Goal: Task Accomplishment & Management: Use online tool/utility

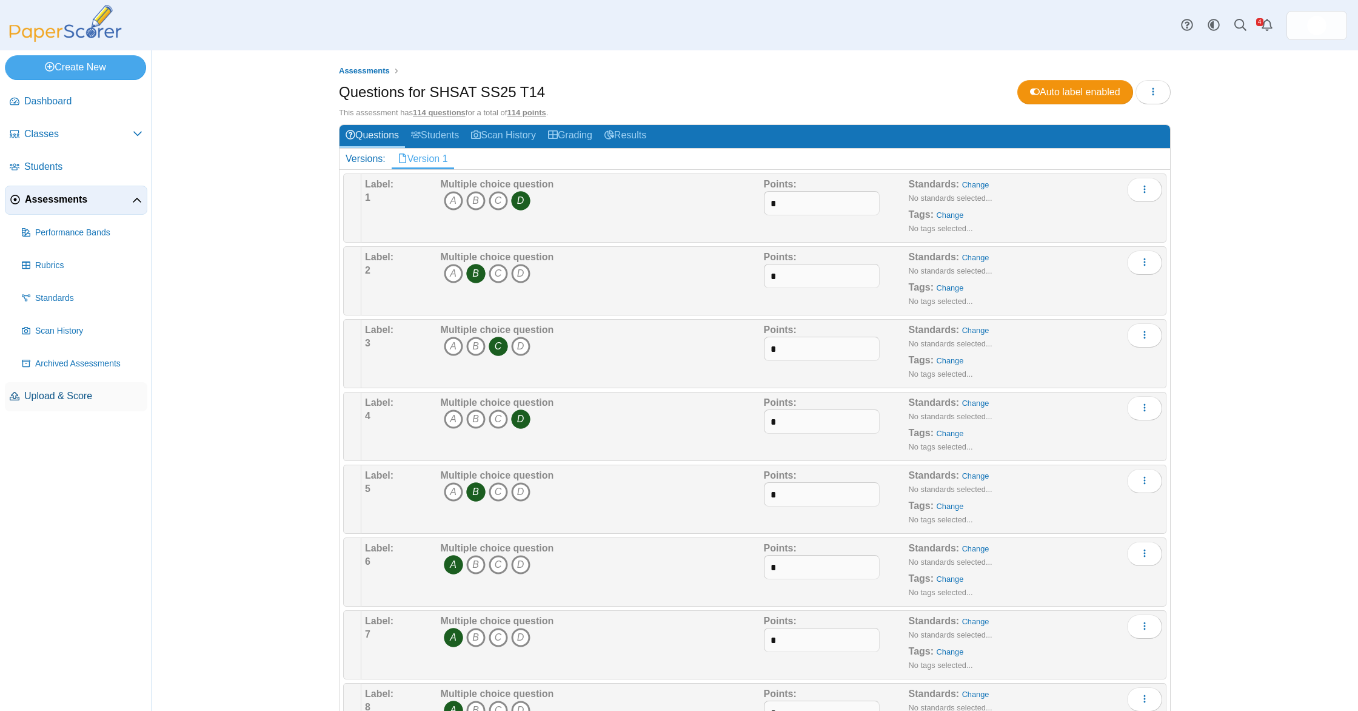
click at [70, 387] on link "Upload & Score" at bounding box center [76, 396] width 142 height 29
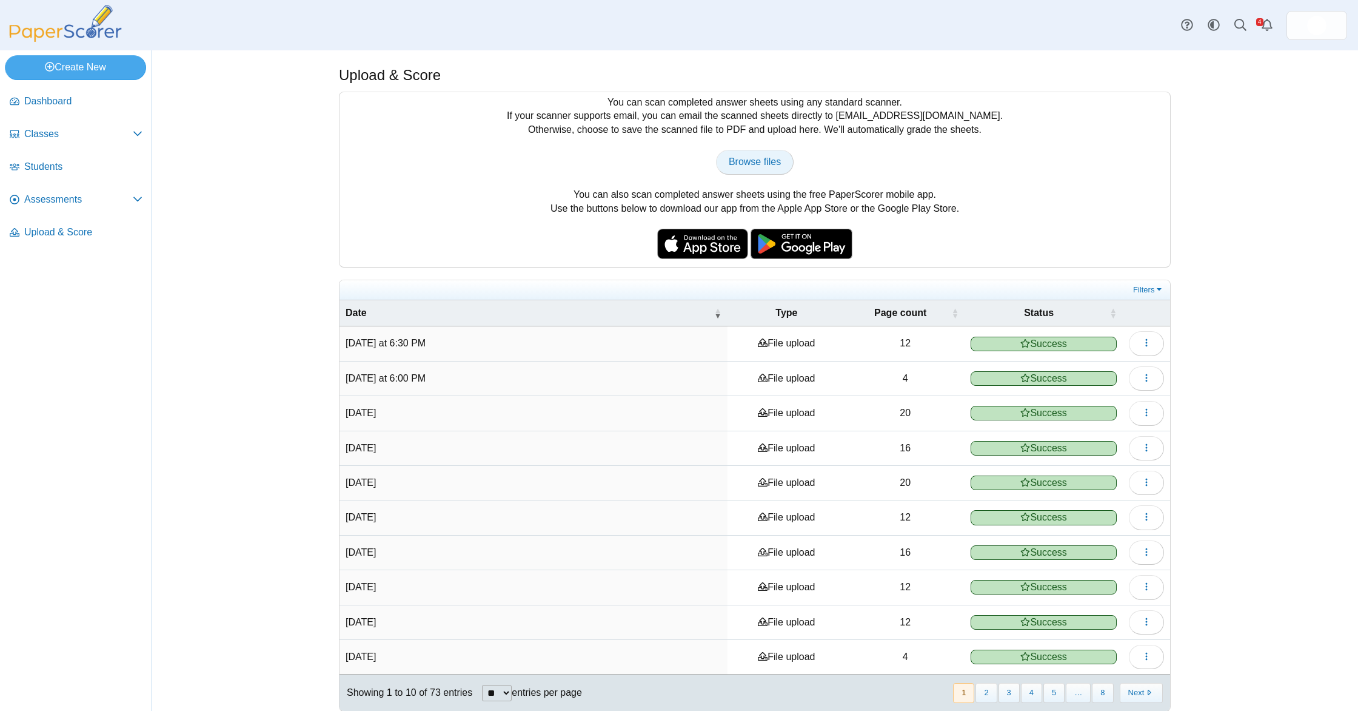
click at [765, 162] on span "Browse files" at bounding box center [755, 161] width 52 height 10
type input "**********"
click at [104, 202] on span "Assessments" at bounding box center [78, 199] width 109 height 13
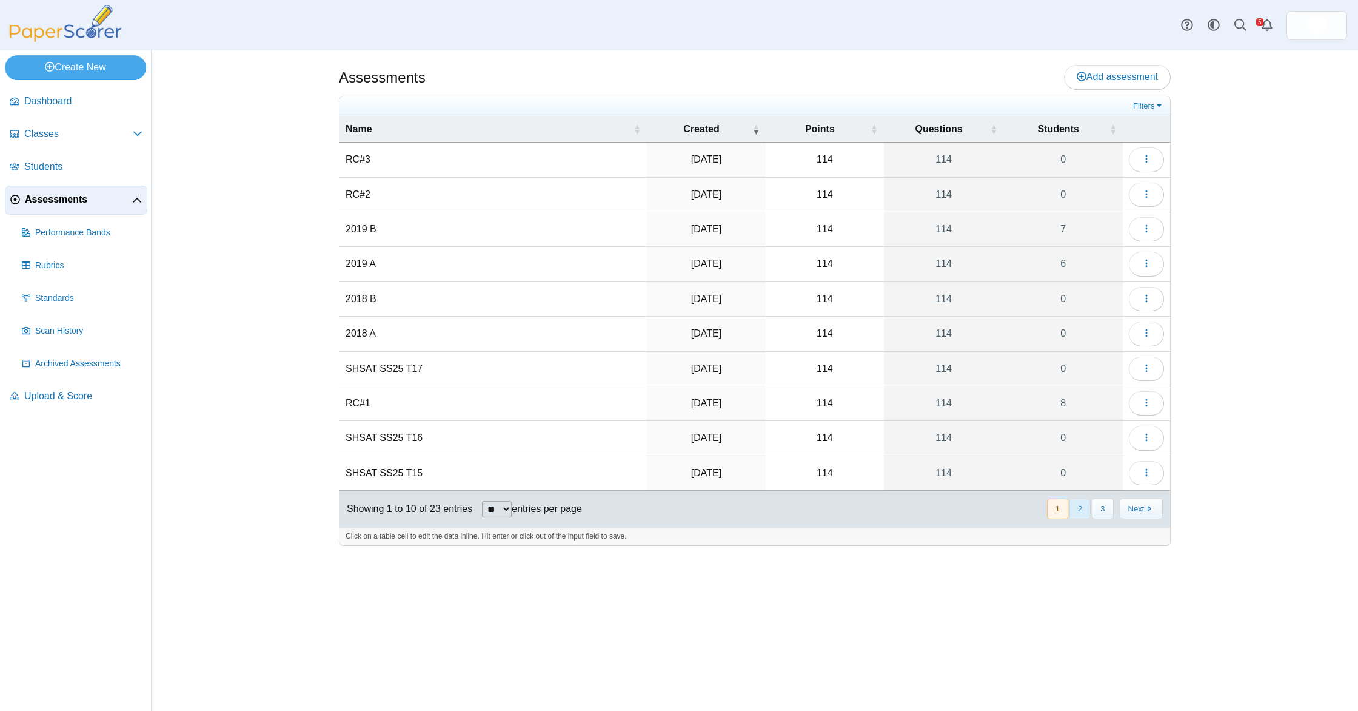
click at [1083, 512] on button "2" at bounding box center [1079, 508] width 21 height 20
drag, startPoint x: 1168, startPoint y: 156, endPoint x: 1161, endPoint y: 156, distance: 6.7
click at [1167, 156] on td "Loading…" at bounding box center [1146, 159] width 47 height 35
click at [1160, 156] on button "button" at bounding box center [1146, 159] width 35 height 24
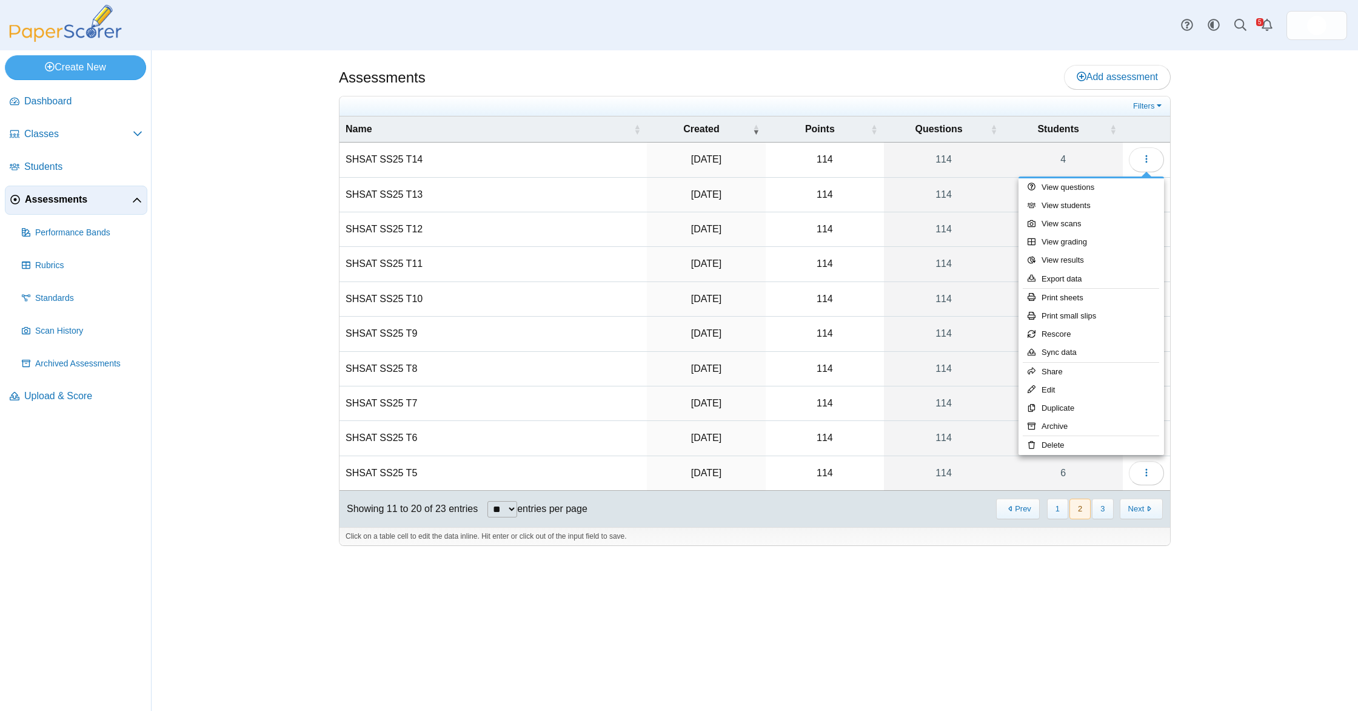
drag, startPoint x: 1225, startPoint y: 221, endPoint x: 370, endPoint y: 84, distance: 865.8
click at [1213, 218] on div "Assessments Add assessment Filters" at bounding box center [755, 380] width 1206 height 660
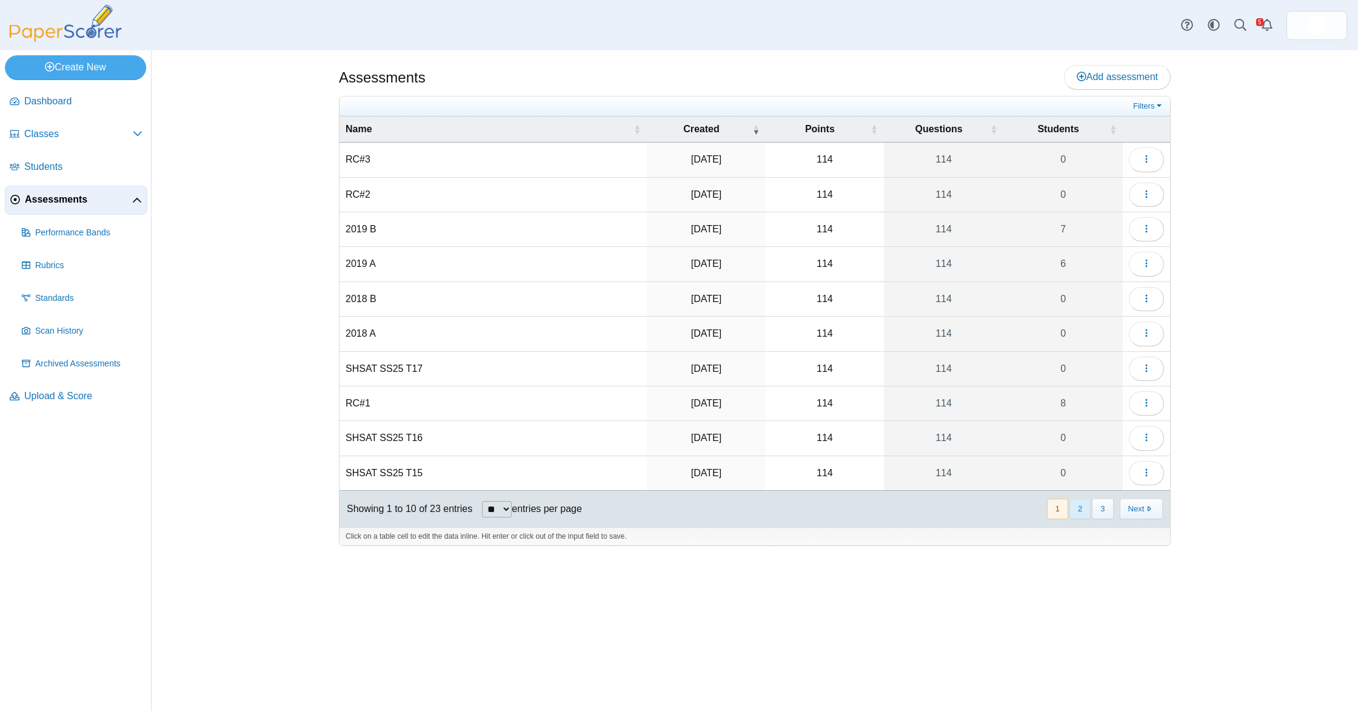
click at [1080, 510] on button "2" at bounding box center [1079, 508] width 21 height 20
click at [1136, 162] on button "button" at bounding box center [1146, 159] width 35 height 24
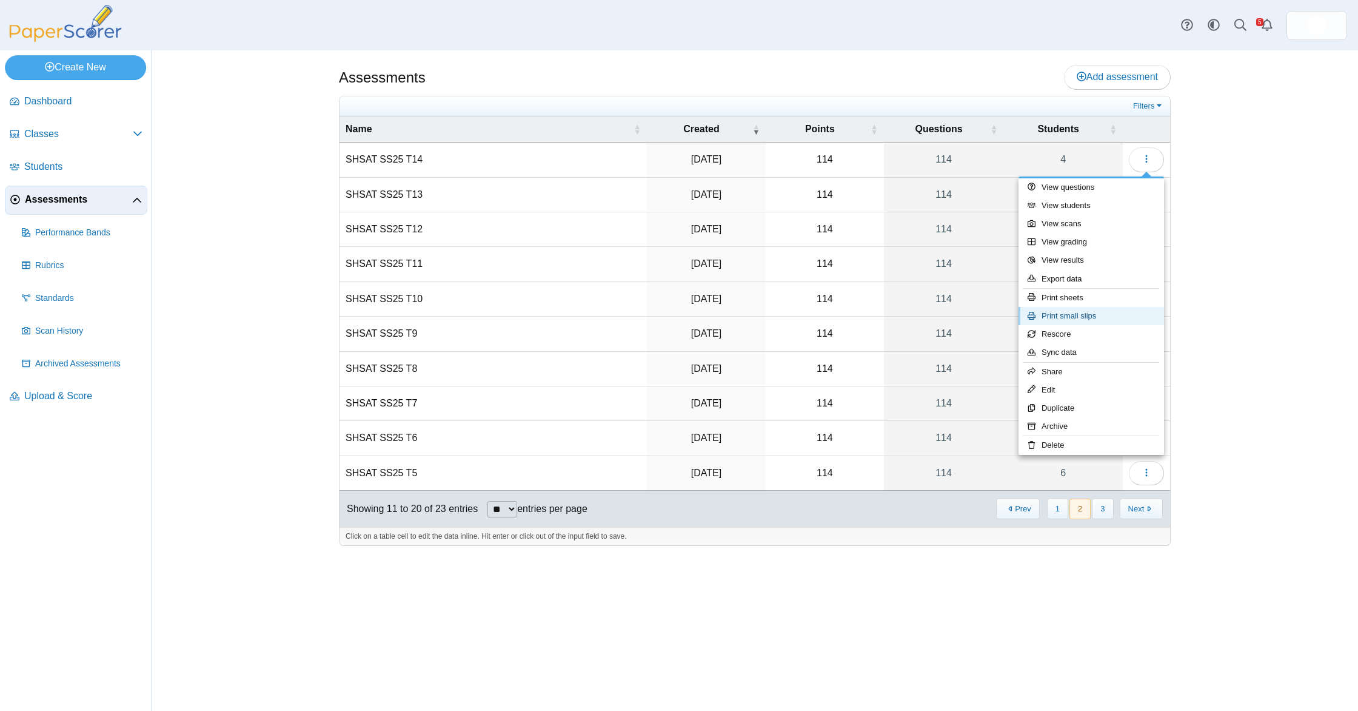
click at [1112, 318] on link "Print small slips" at bounding box center [1092, 316] width 146 height 18
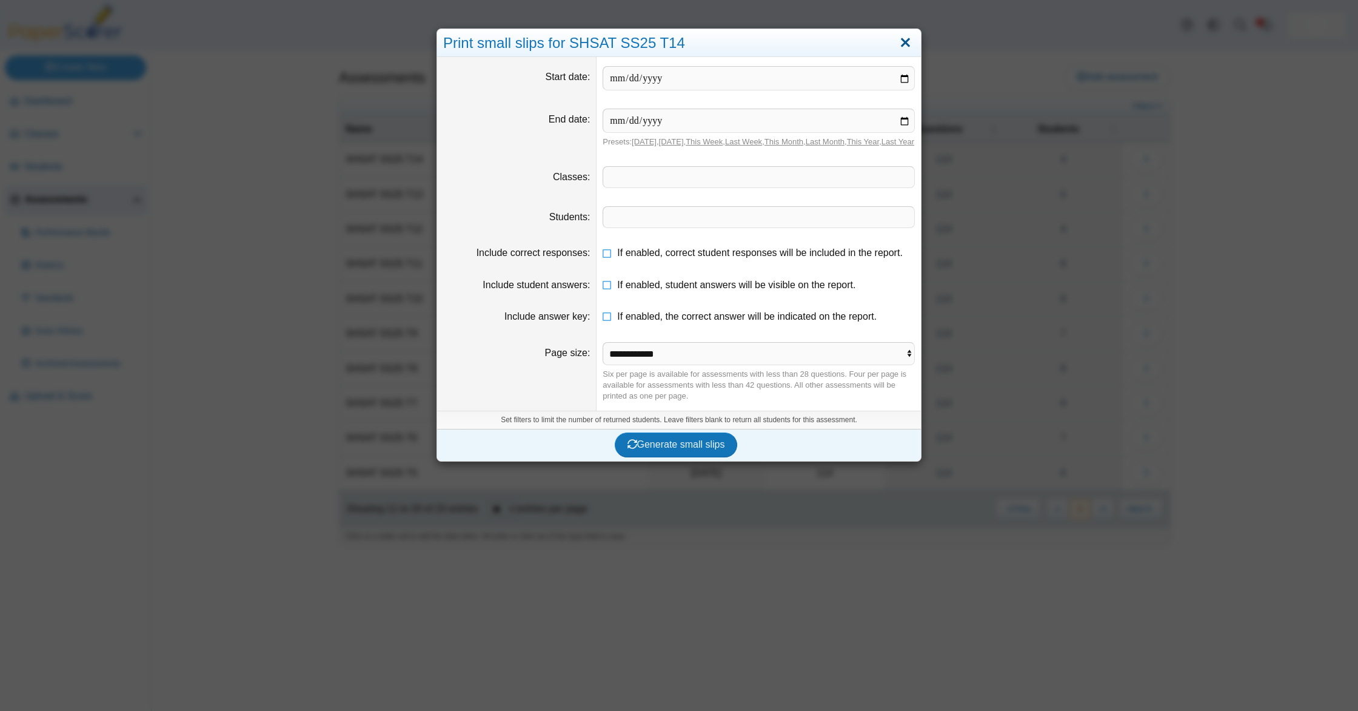
click at [904, 44] on link "Close" at bounding box center [905, 43] width 19 height 21
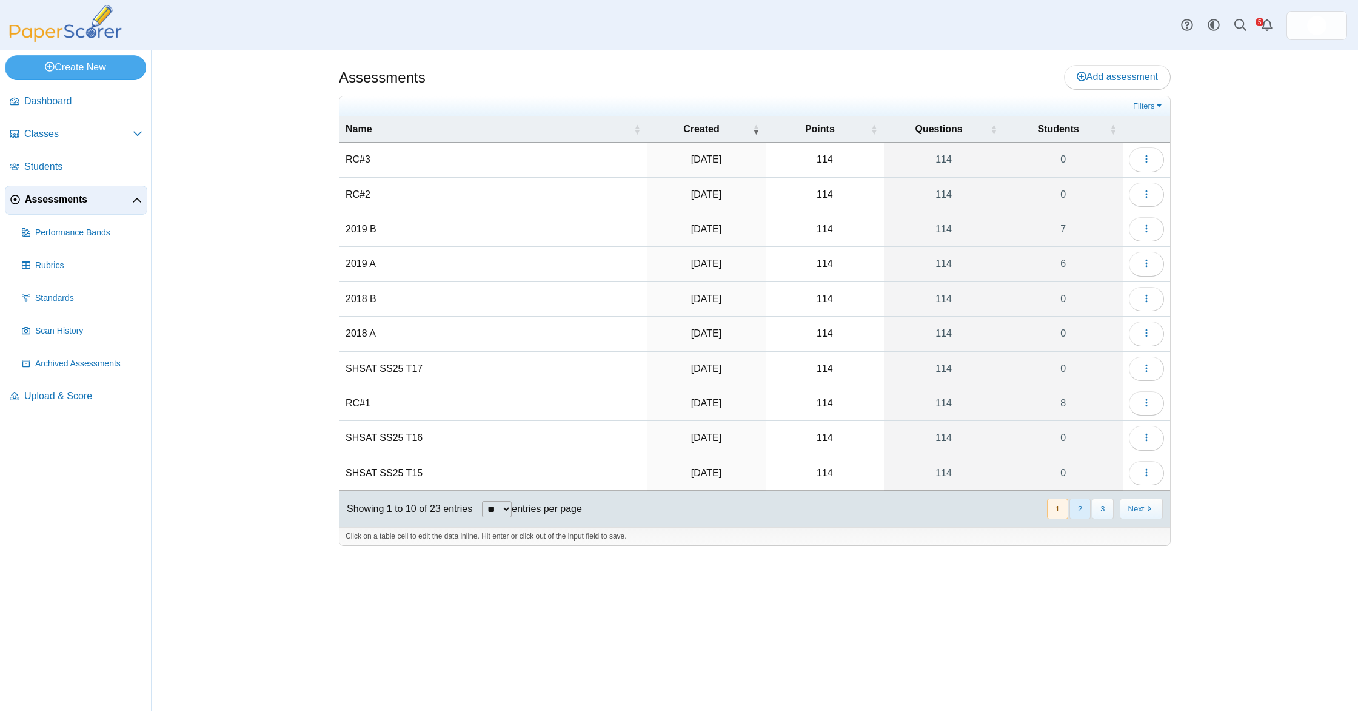
click at [1083, 513] on button "2" at bounding box center [1079, 508] width 21 height 20
click at [1148, 159] on icon "button" at bounding box center [1147, 159] width 10 height 10
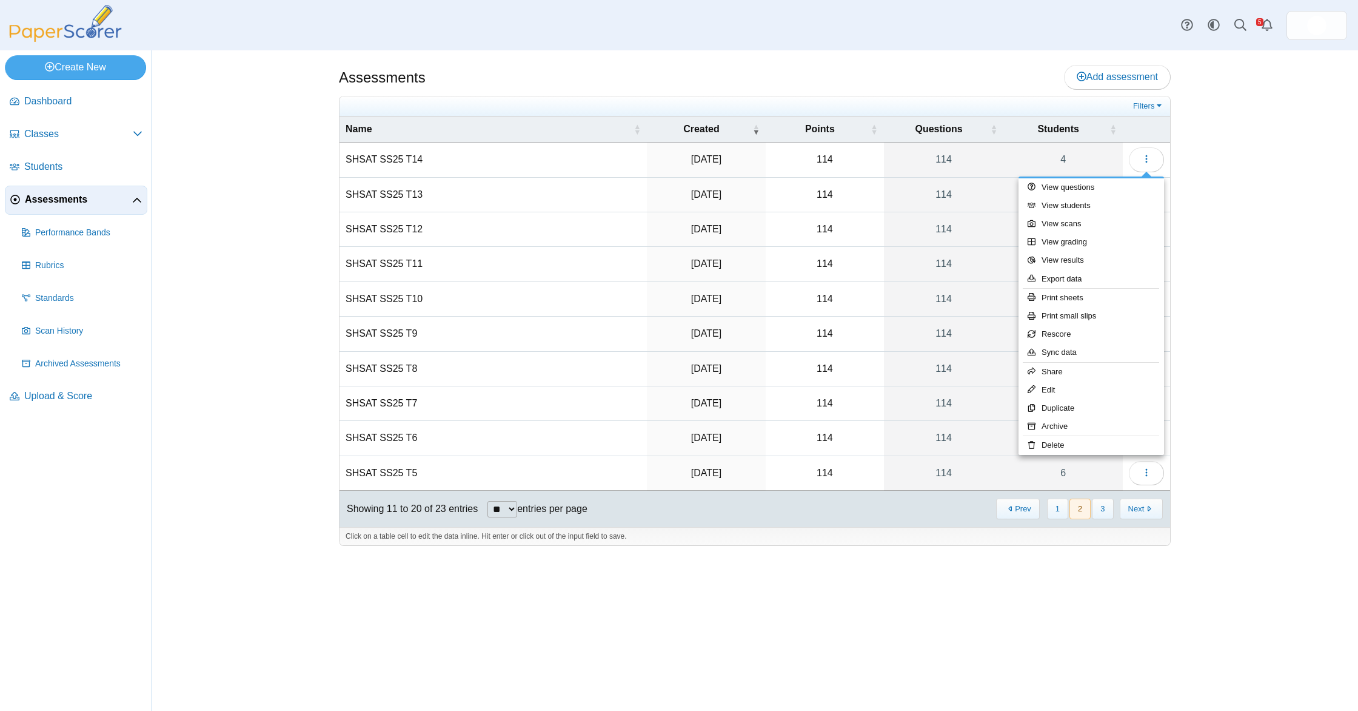
drag, startPoint x: 1266, startPoint y: 184, endPoint x: 518, endPoint y: 55, distance: 758.7
click at [1263, 184] on div "Assessments Add assessment Filters" at bounding box center [755, 380] width 1206 height 660
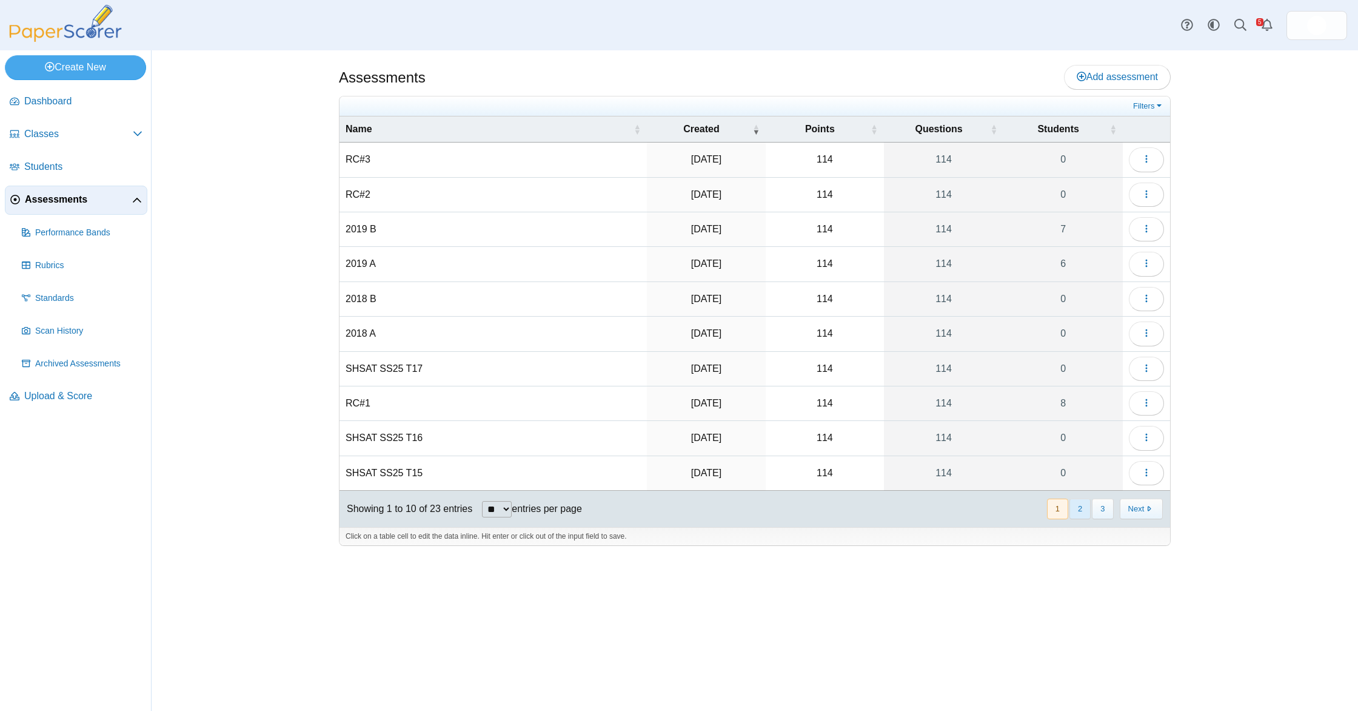
click at [1084, 505] on button "2" at bounding box center [1079, 508] width 21 height 20
click at [1153, 166] on button "button" at bounding box center [1146, 159] width 35 height 24
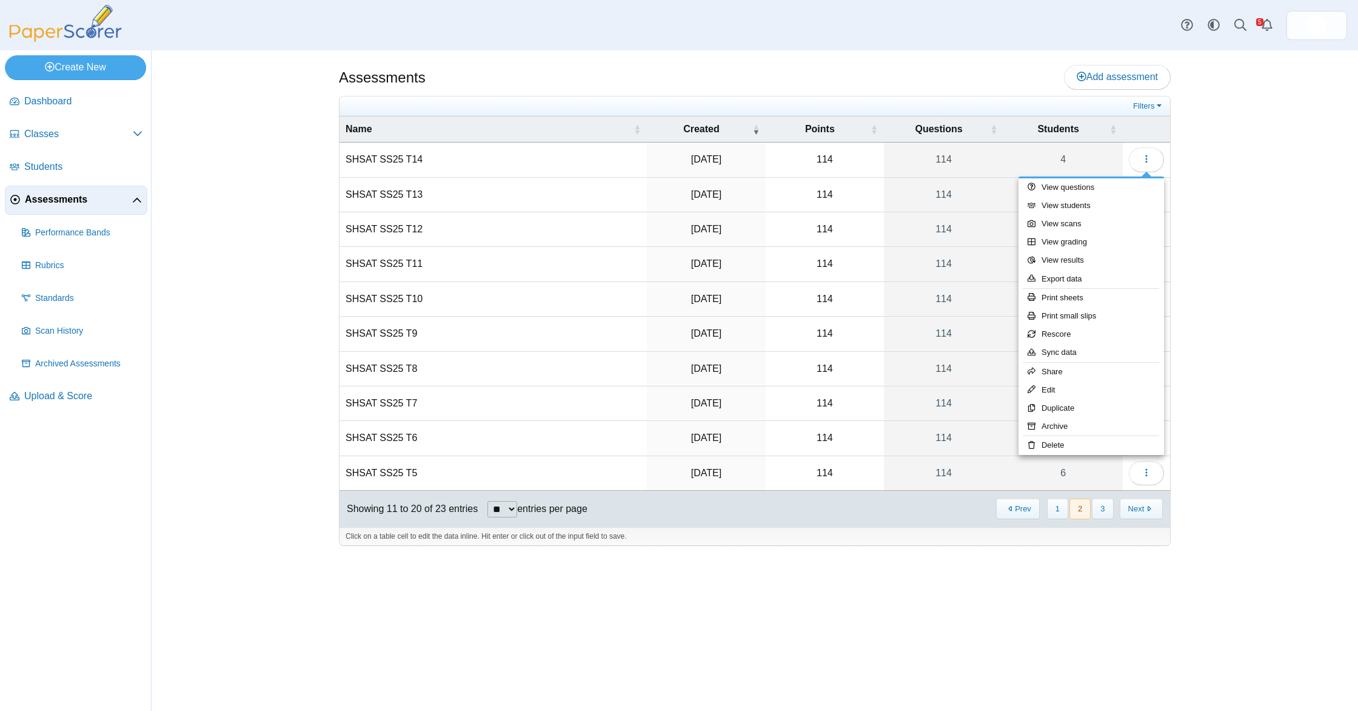
click at [1235, 231] on div "Assessments Add assessment Filters" at bounding box center [755, 380] width 1206 height 660
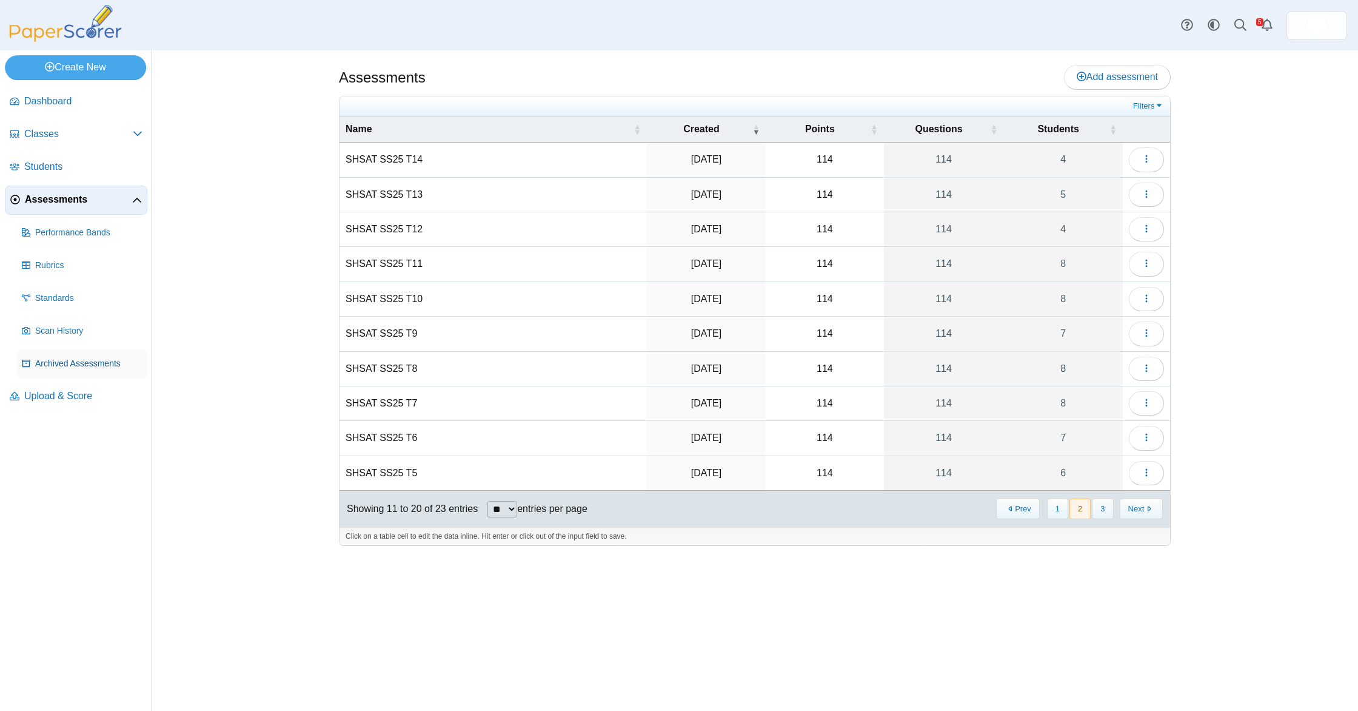
click at [84, 355] on link "Archived Assessments" at bounding box center [82, 363] width 130 height 29
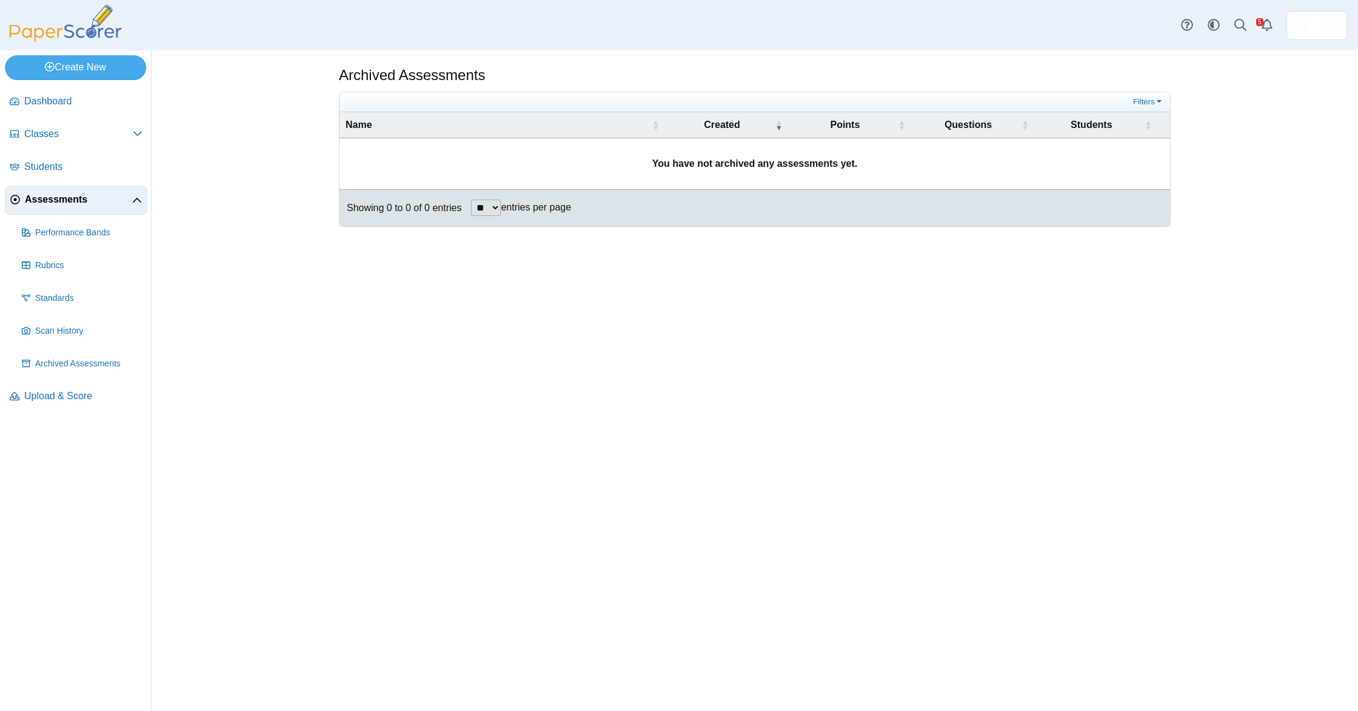
click at [65, 204] on span "Assessments" at bounding box center [78, 199] width 107 height 13
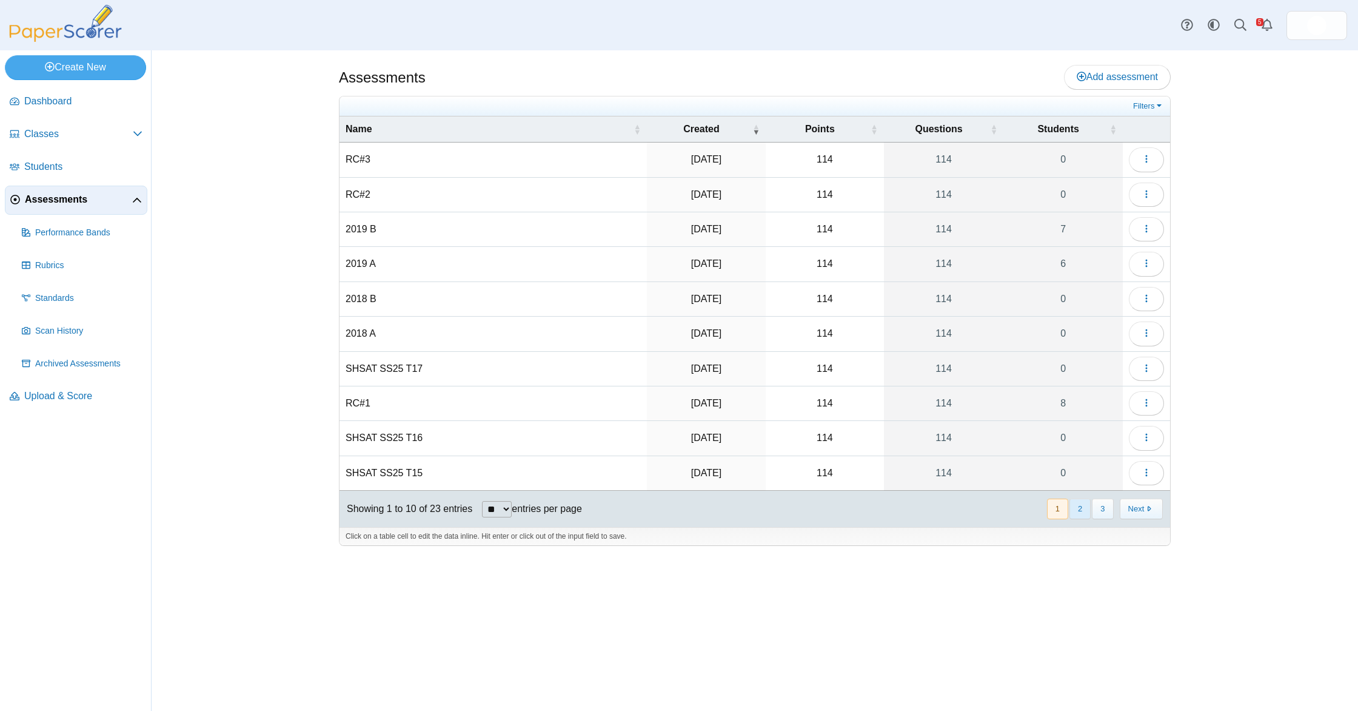
click at [1083, 507] on button "2" at bounding box center [1079, 508] width 21 height 20
click at [1163, 158] on button "button" at bounding box center [1146, 159] width 35 height 24
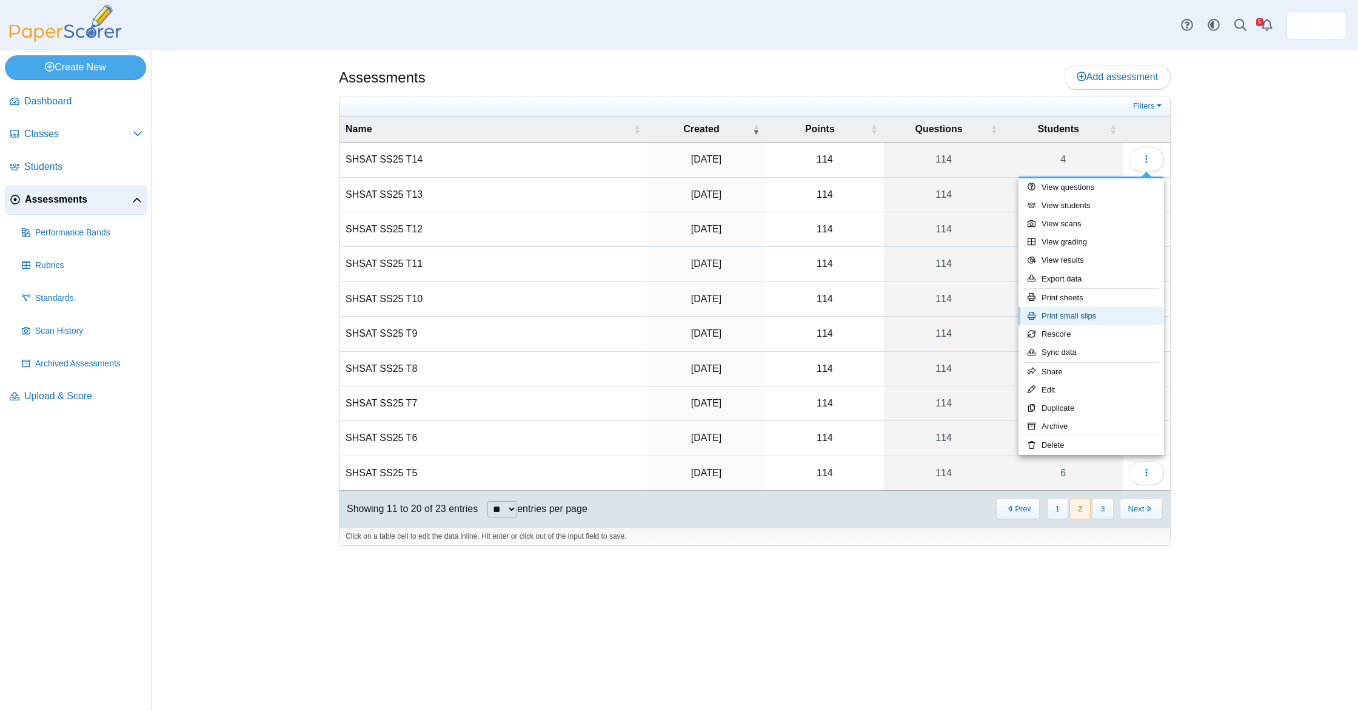
click at [1110, 318] on link "Print small slips" at bounding box center [1092, 316] width 146 height 18
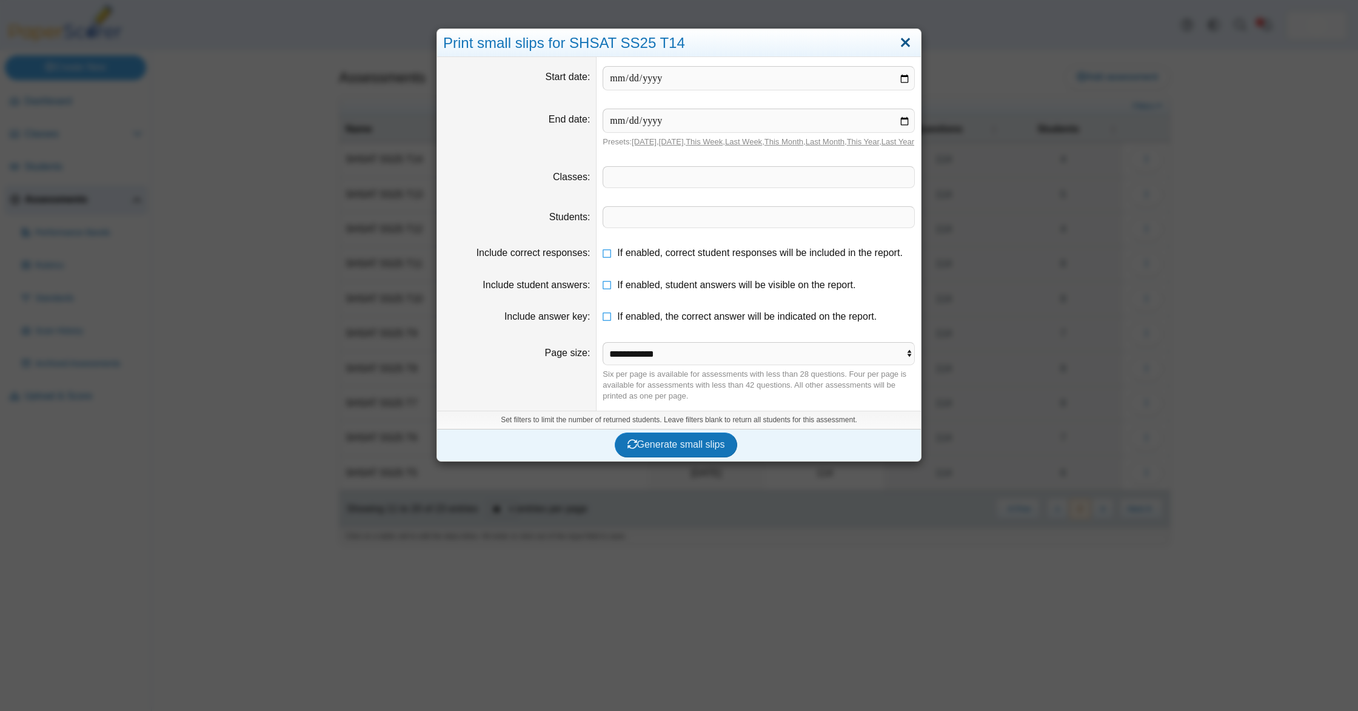
click at [912, 38] on link "Close" at bounding box center [905, 43] width 19 height 21
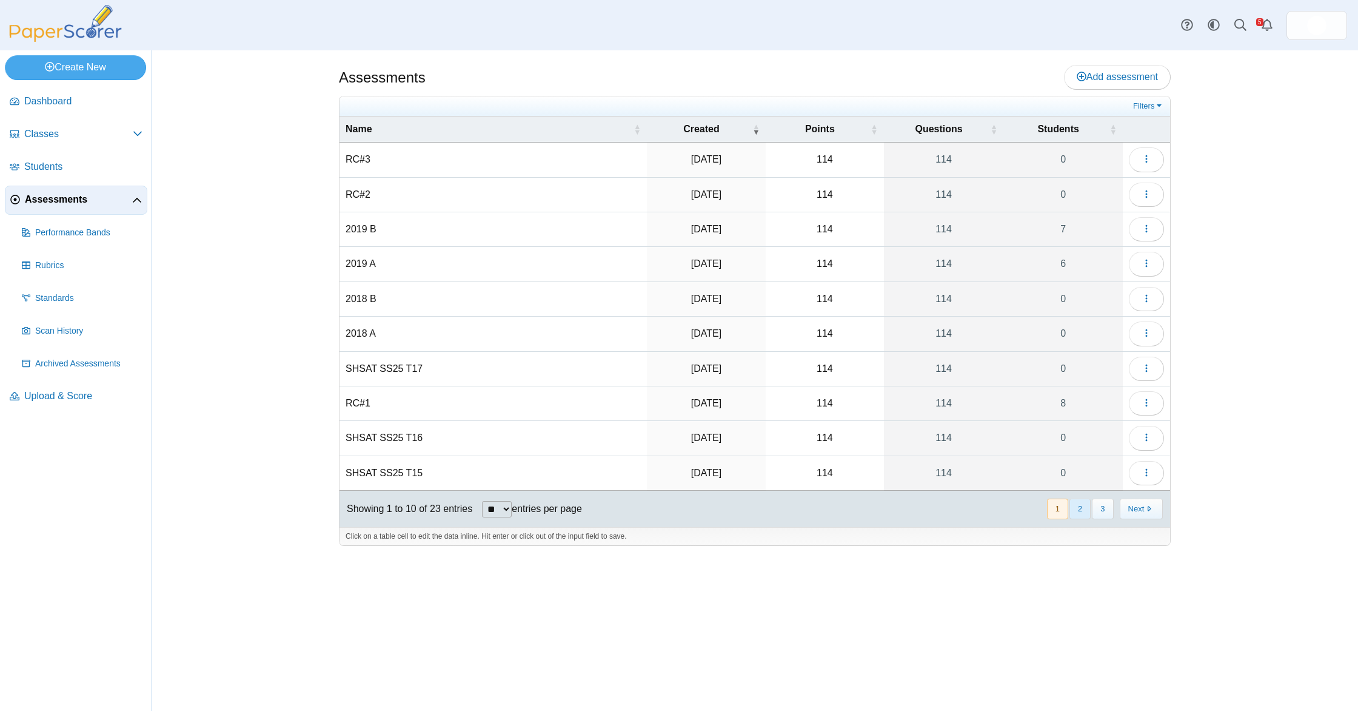
click at [1079, 510] on button "2" at bounding box center [1079, 508] width 21 height 20
click at [85, 388] on link "Upload & Score" at bounding box center [76, 396] width 142 height 29
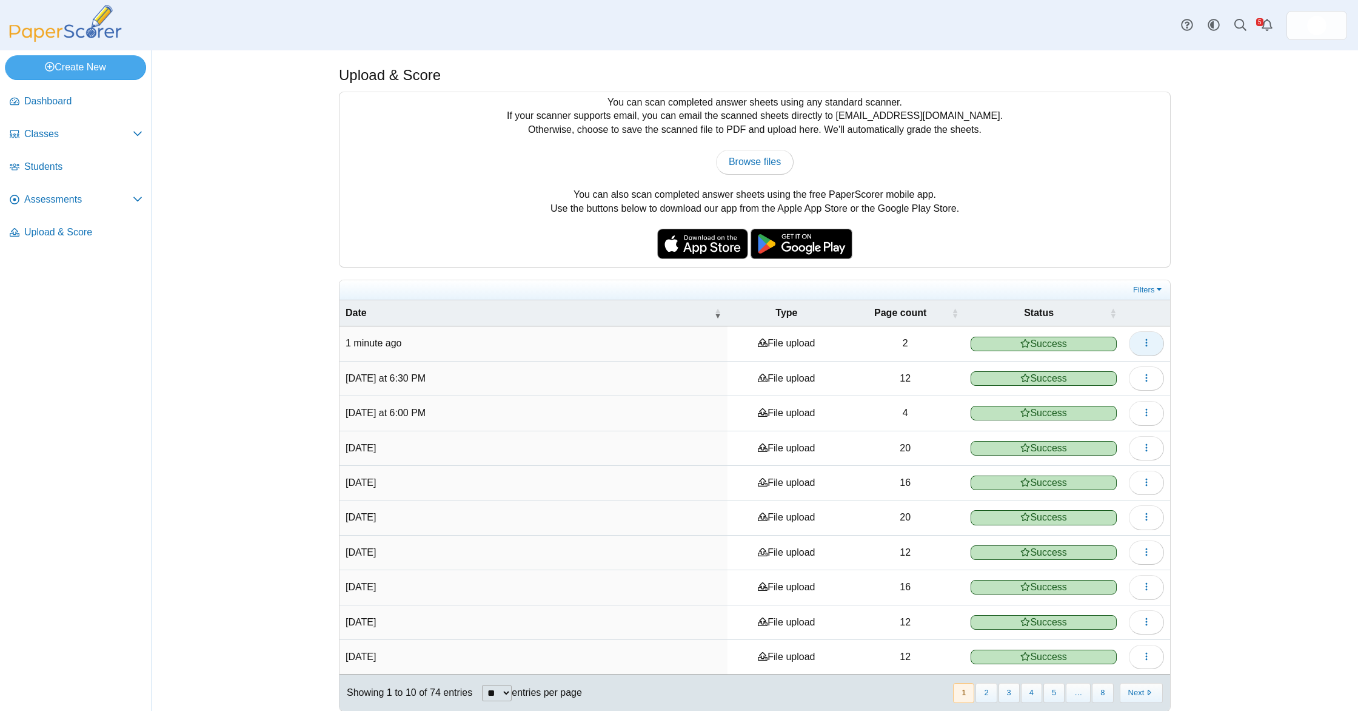
click at [1160, 335] on button "button" at bounding box center [1146, 343] width 35 height 24
click at [1098, 371] on link "View scanned pages" at bounding box center [1092, 371] width 146 height 18
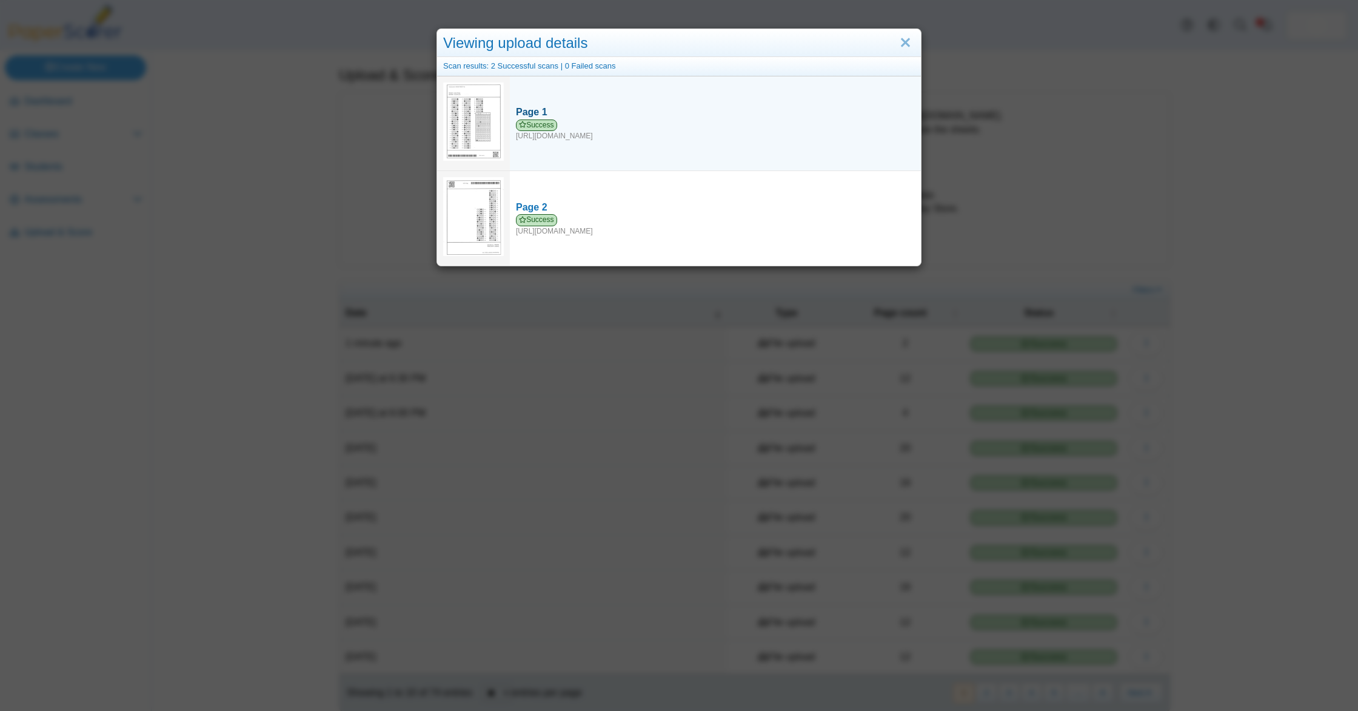
click at [582, 102] on link "Page 1 Success [URL][DOMAIN_NAME]" at bounding box center [715, 122] width 411 height 47
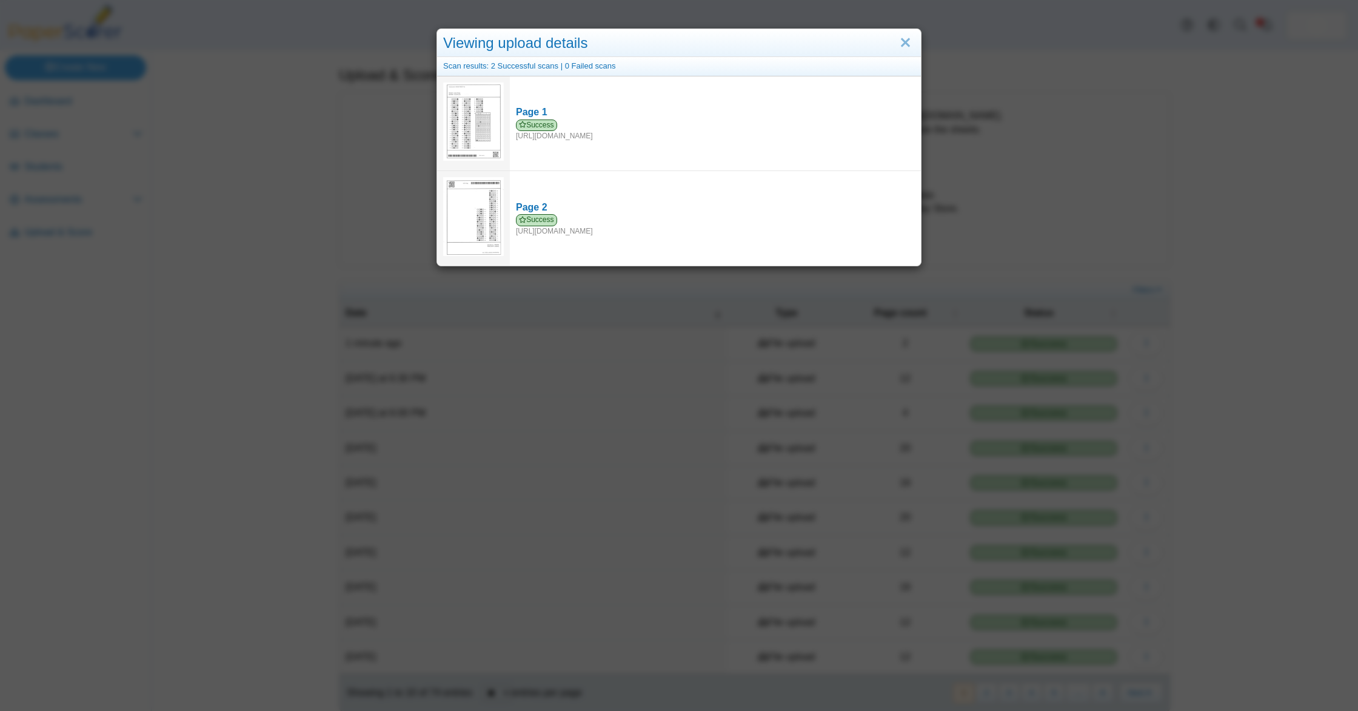
click at [266, 176] on div "Viewing upload details Scan results: 2 Successful scans | 0 Failed scans Page 1…" at bounding box center [679, 355] width 1358 height 711
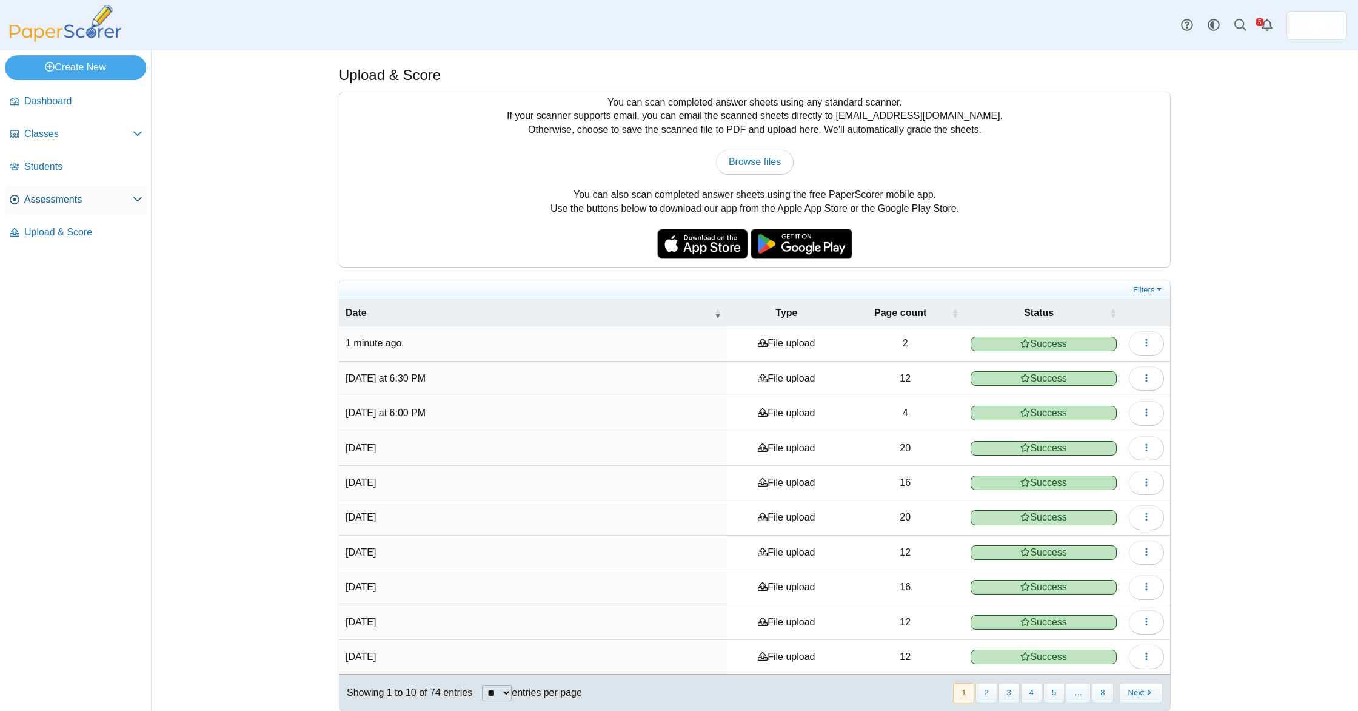
click at [107, 193] on span "Assessments" at bounding box center [78, 199] width 109 height 13
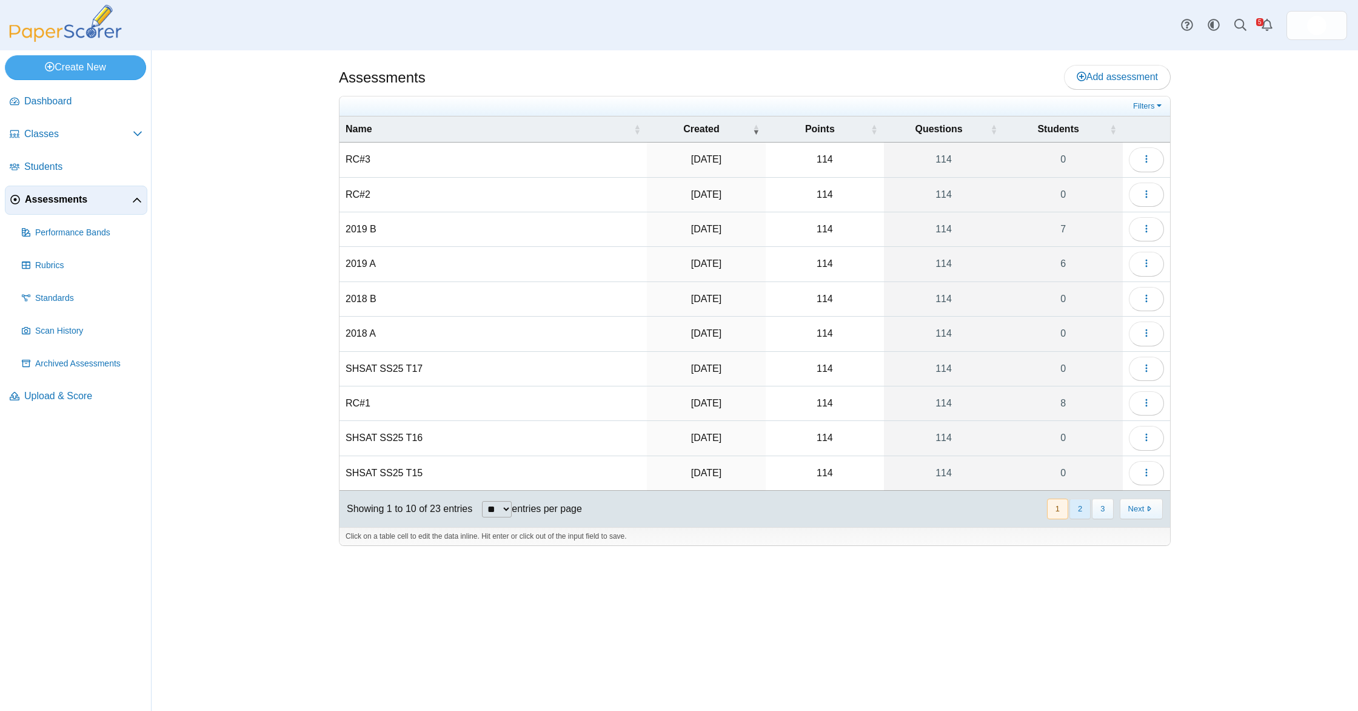
click at [1082, 505] on button "2" at bounding box center [1079, 508] width 21 height 20
click at [1138, 169] on button "button" at bounding box center [1146, 159] width 35 height 24
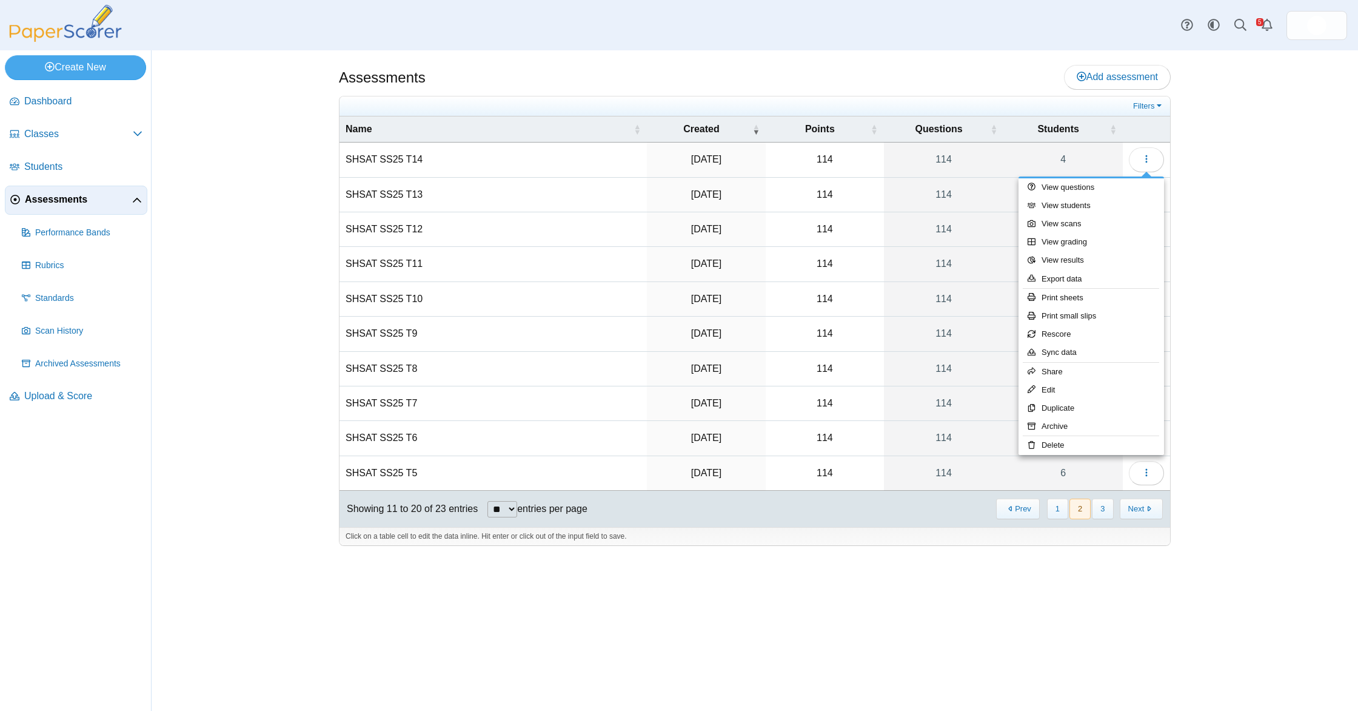
drag, startPoint x: 1280, startPoint y: 170, endPoint x: 1220, endPoint y: 167, distance: 60.1
click at [1278, 170] on div "Assessments Add assessment Filters" at bounding box center [755, 380] width 1206 height 660
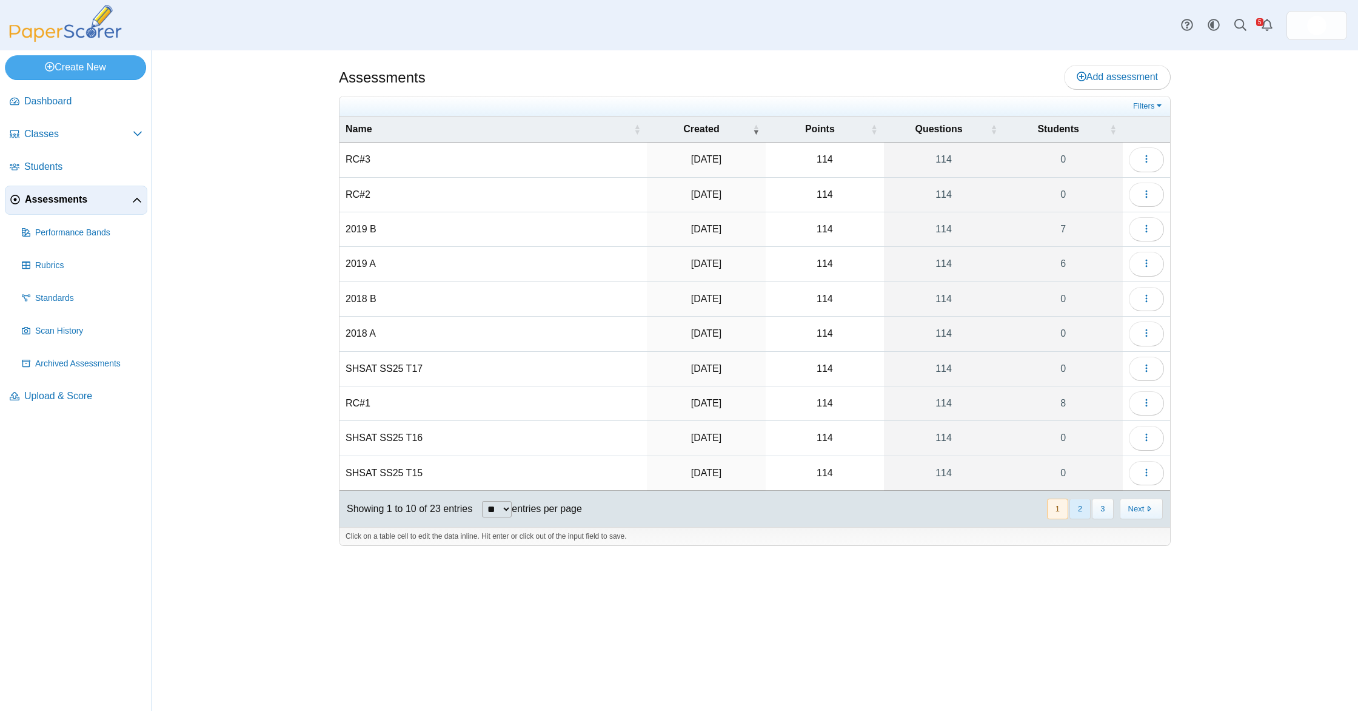
click at [1081, 505] on button "2" at bounding box center [1079, 508] width 21 height 20
click at [1142, 159] on icon "button" at bounding box center [1147, 159] width 10 height 10
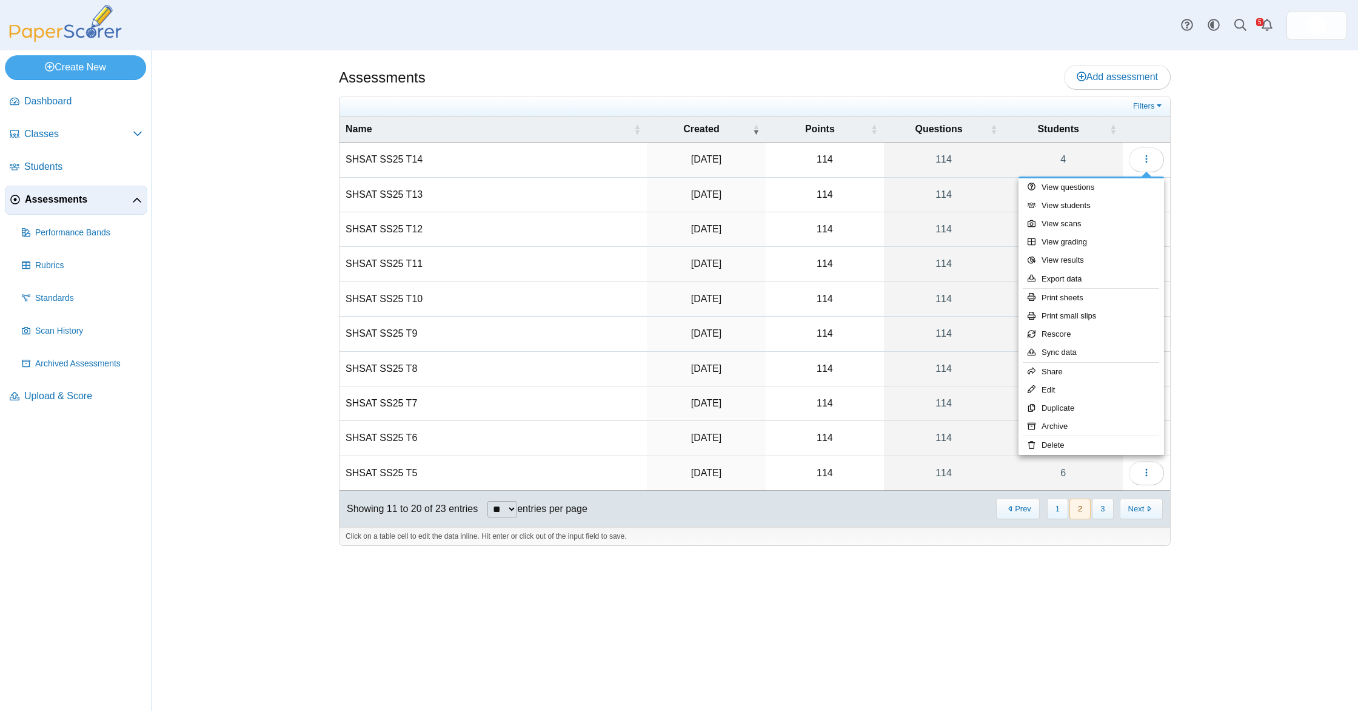
drag, startPoint x: 287, startPoint y: 198, endPoint x: 241, endPoint y: 146, distance: 69.1
click at [277, 184] on div "Assessments Add assessment Filters" at bounding box center [755, 380] width 1206 height 660
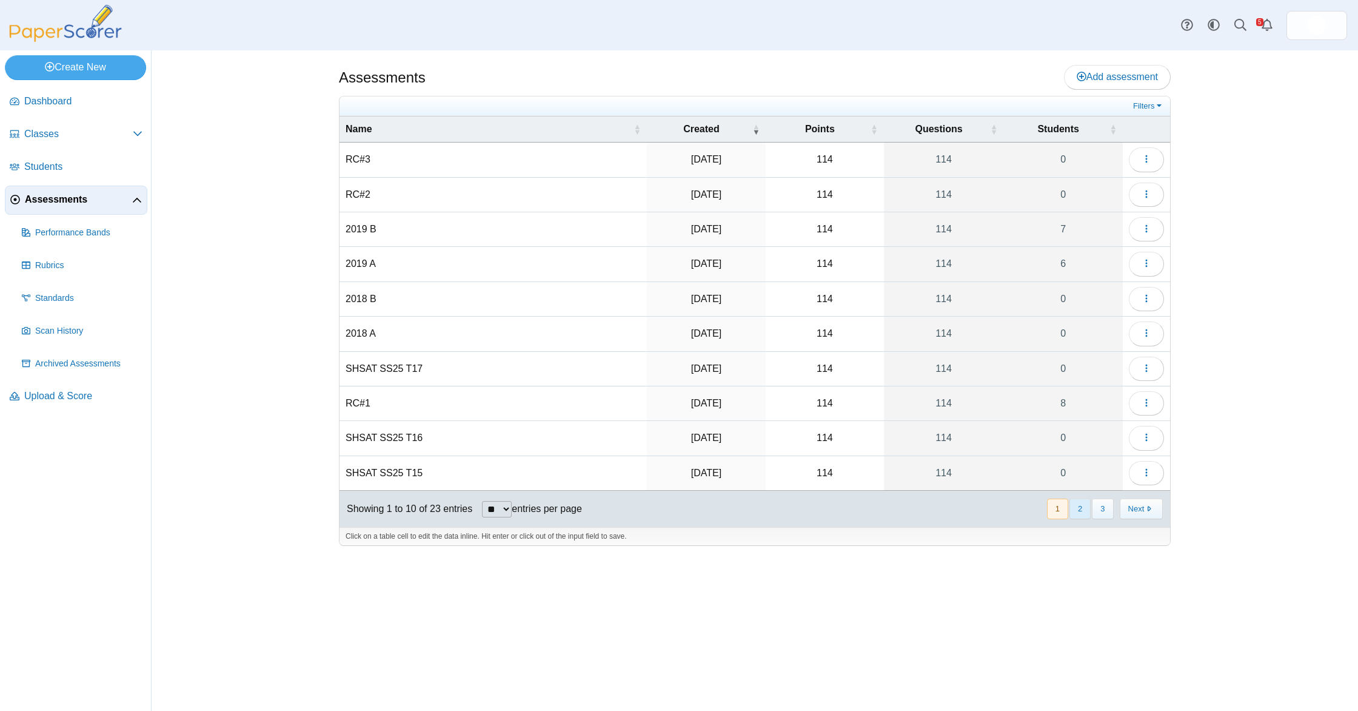
click at [1079, 507] on button "2" at bounding box center [1079, 508] width 21 height 20
click at [1145, 169] on button "button" at bounding box center [1146, 159] width 35 height 24
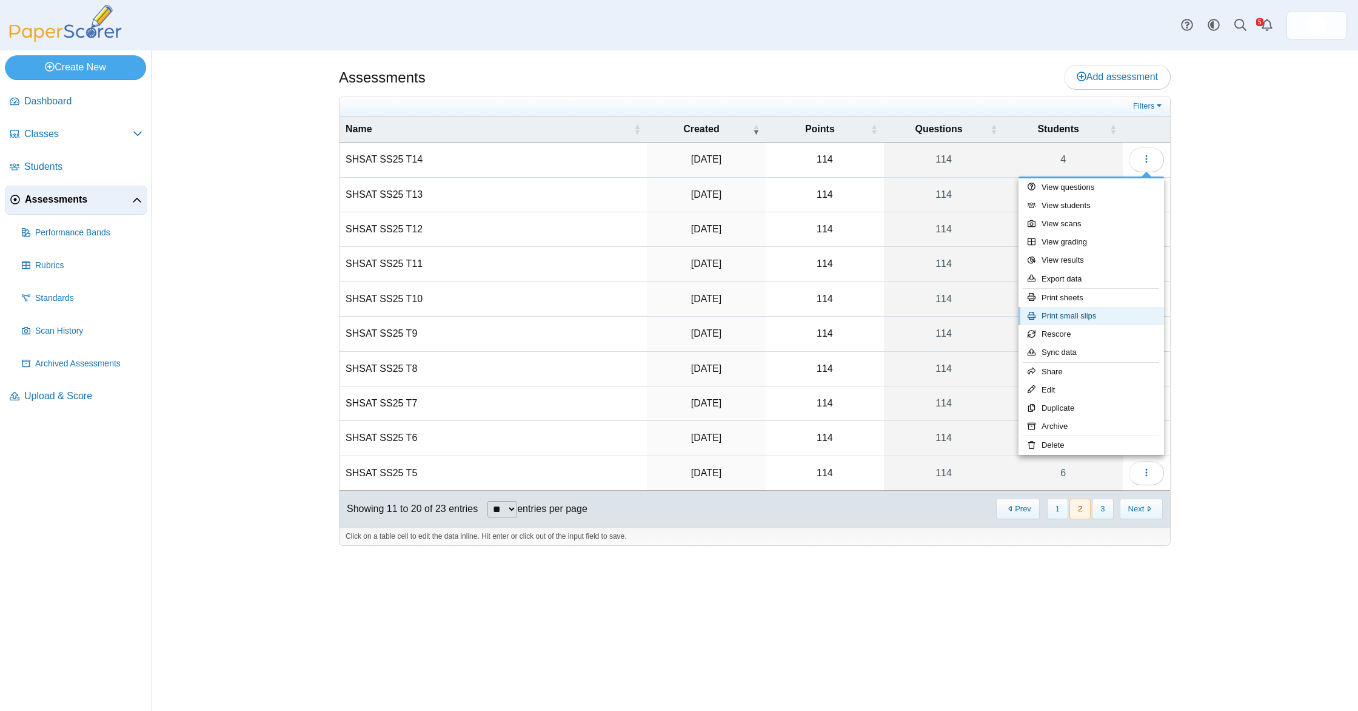
click at [1088, 315] on link "Print small slips" at bounding box center [1092, 316] width 146 height 18
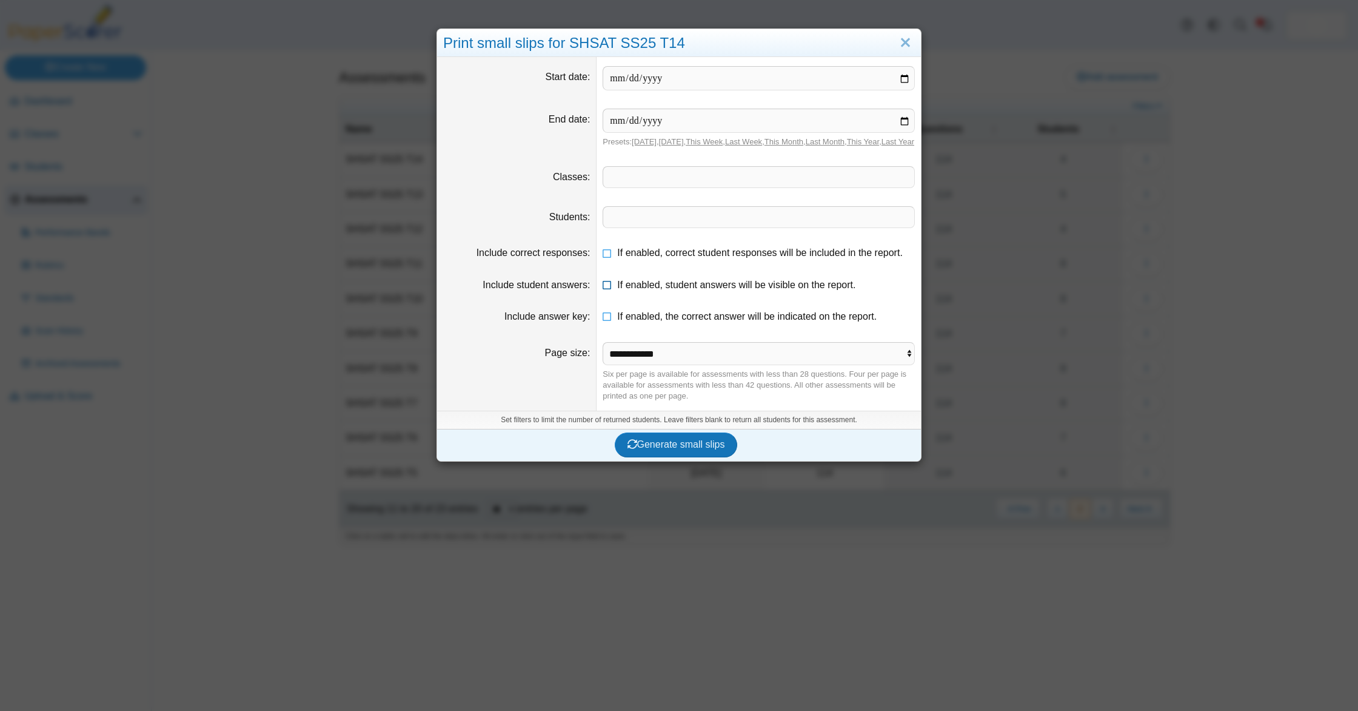
drag, startPoint x: 665, startPoint y: 266, endPoint x: 660, endPoint y: 301, distance: 35.5
click at [664, 259] on label "If enabled, correct student responses will be included in the report." at bounding box center [760, 252] width 286 height 13
click at [660, 290] on span "If enabled, student answers will be visible on the report." at bounding box center [736, 284] width 238 height 10
drag, startPoint x: 668, startPoint y: 335, endPoint x: 698, endPoint y: 389, distance: 62.4
click at [668, 332] on dd "If enabled, the correct answer will be indicated on the report." at bounding box center [759, 317] width 324 height 32
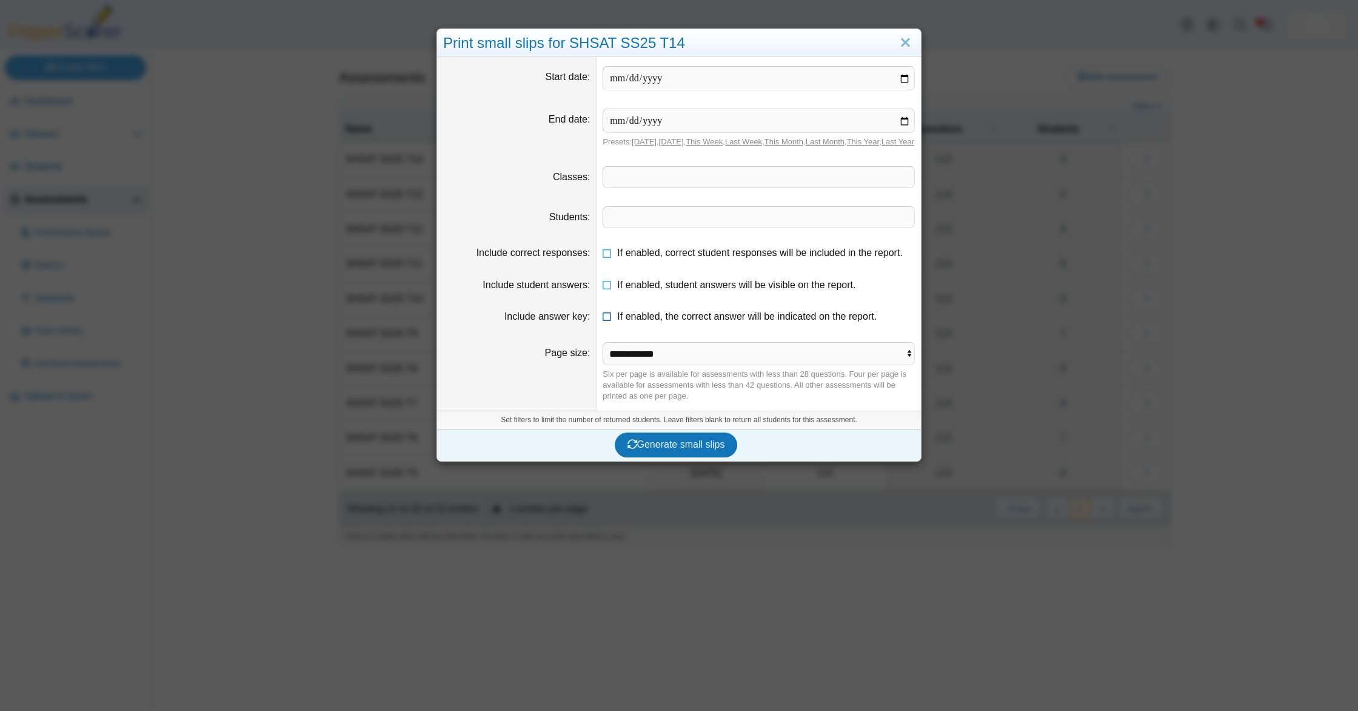
click at [691, 323] on label "If enabled, the correct answer will be indicated on the report." at bounding box center [746, 316] width 259 height 13
click at [703, 355] on select "**********" at bounding box center [759, 353] width 312 height 23
click at [704, 449] on span "Generate small slips" at bounding box center [676, 444] width 98 height 10
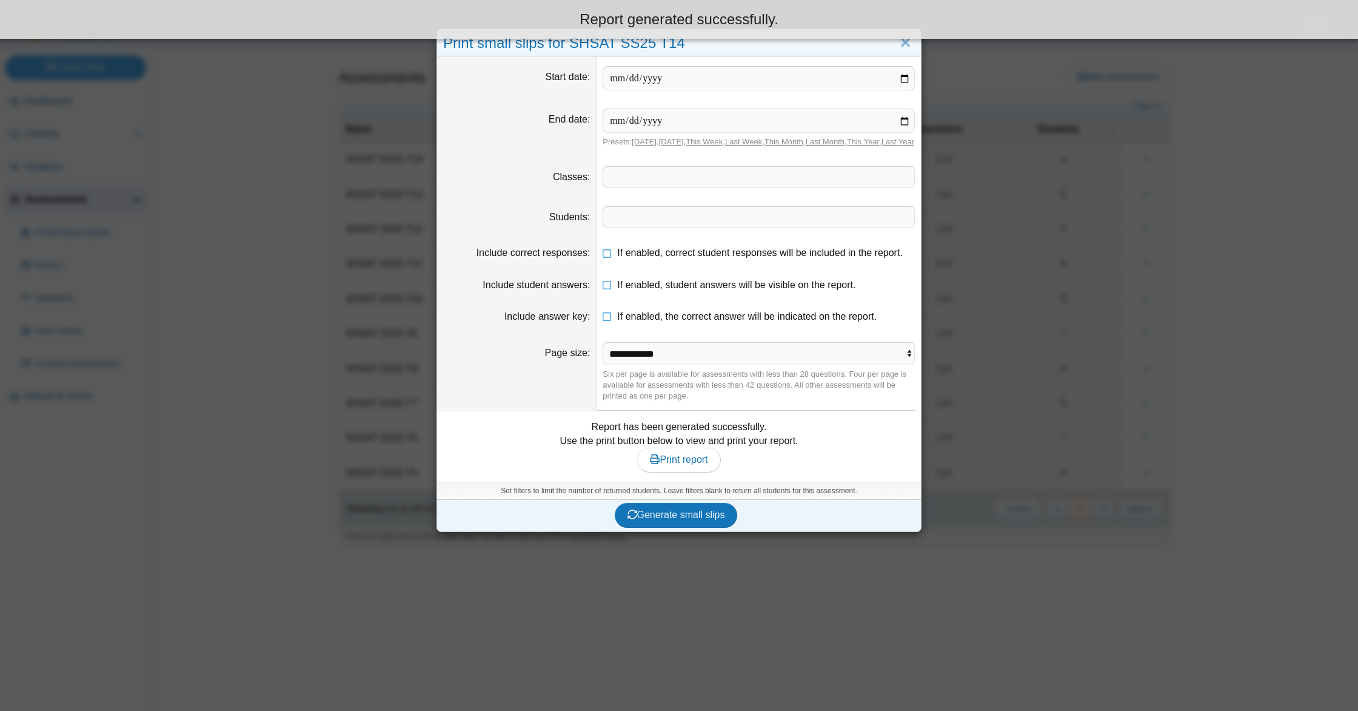
click at [636, 461] on div "Report has been generated successfully. Use the print button below to view and …" at bounding box center [679, 446] width 472 height 52
click at [685, 464] on span "Print report" at bounding box center [679, 459] width 58 height 10
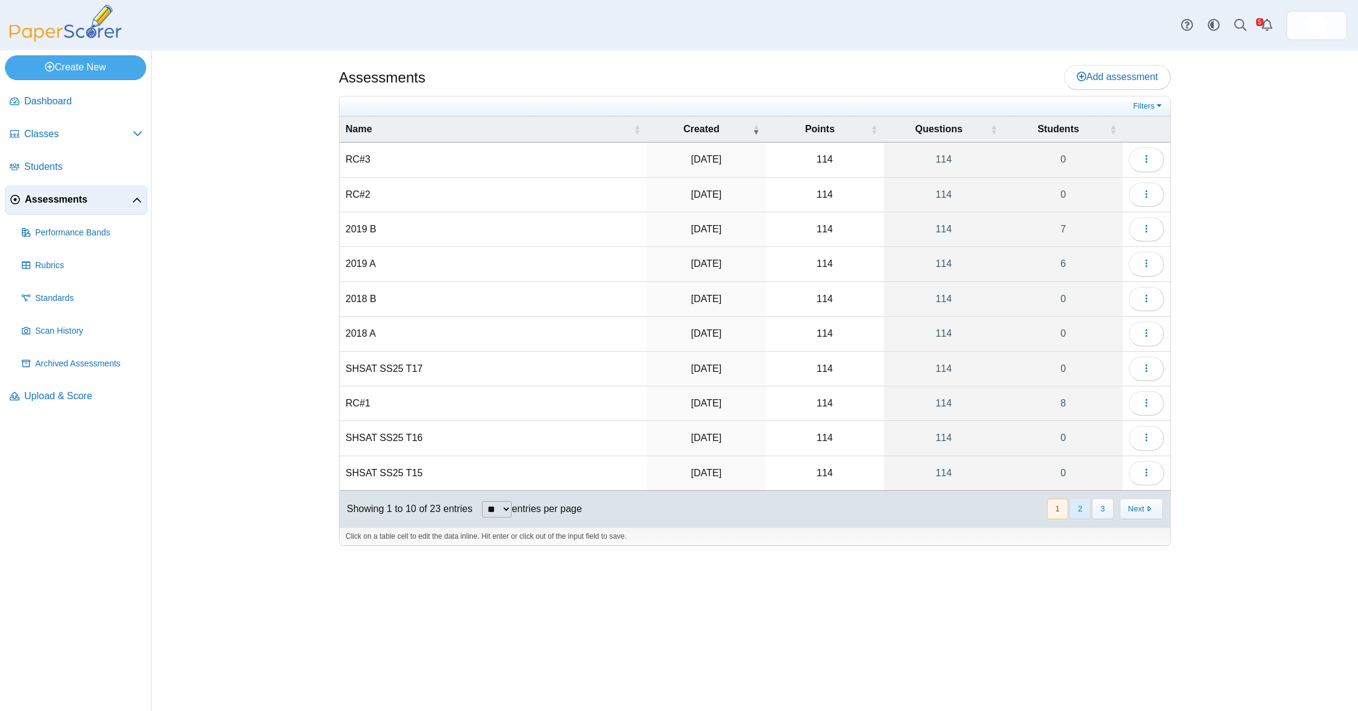
click at [1088, 510] on button "2" at bounding box center [1079, 508] width 21 height 20
click at [23, 202] on link "Assessments" at bounding box center [76, 200] width 142 height 29
click at [62, 25] on img at bounding box center [65, 23] width 121 height 37
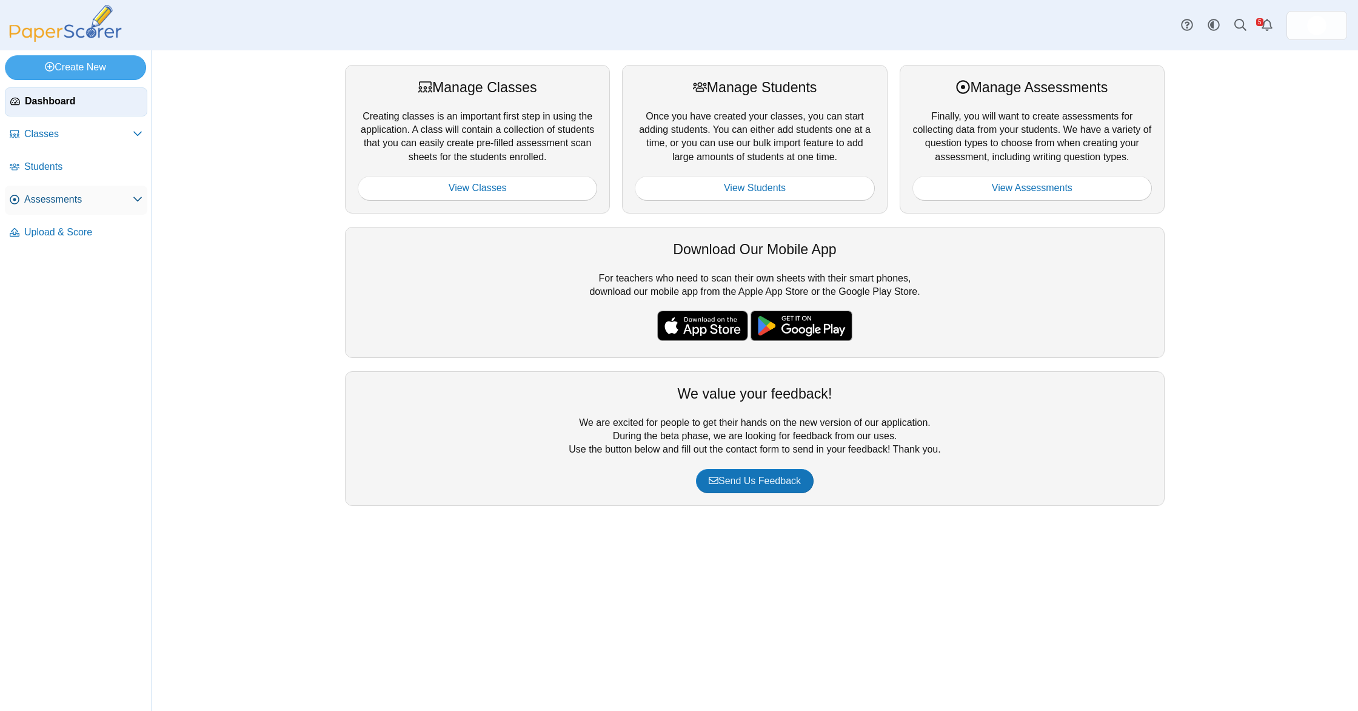
click at [78, 195] on span "Assessments" at bounding box center [78, 199] width 109 height 13
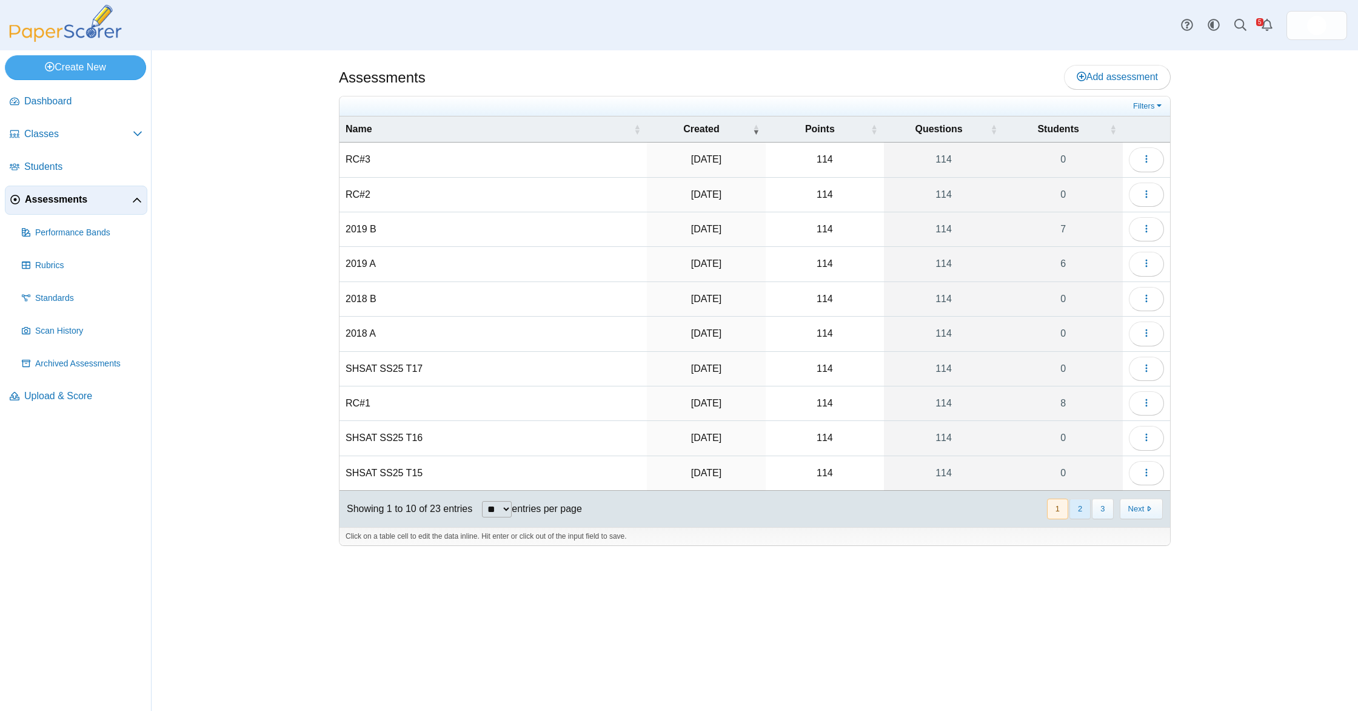
click at [1078, 512] on button "2" at bounding box center [1079, 508] width 21 height 20
click at [1154, 157] on button "button" at bounding box center [1146, 159] width 35 height 24
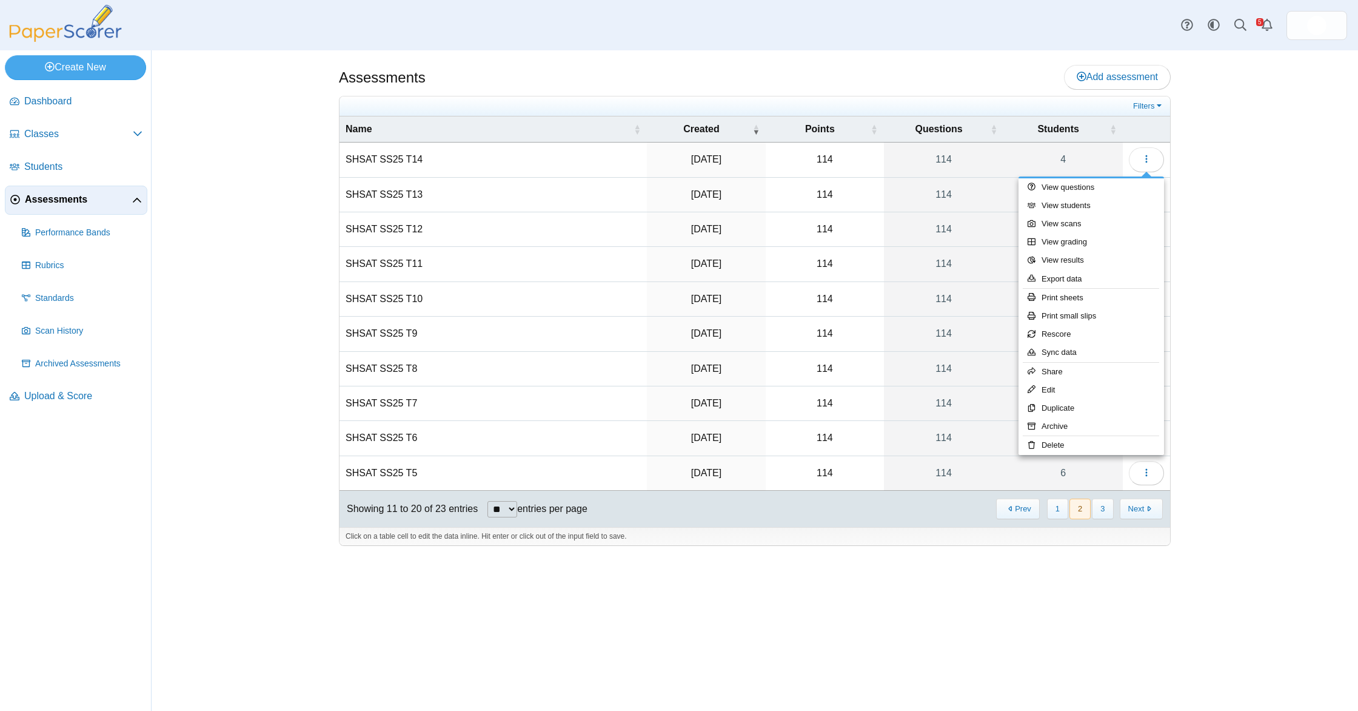
drag, startPoint x: 1230, startPoint y: 162, endPoint x: 1176, endPoint y: 159, distance: 54.1
click at [1230, 162] on div "Assessments Add assessment Filters" at bounding box center [755, 380] width 1206 height 660
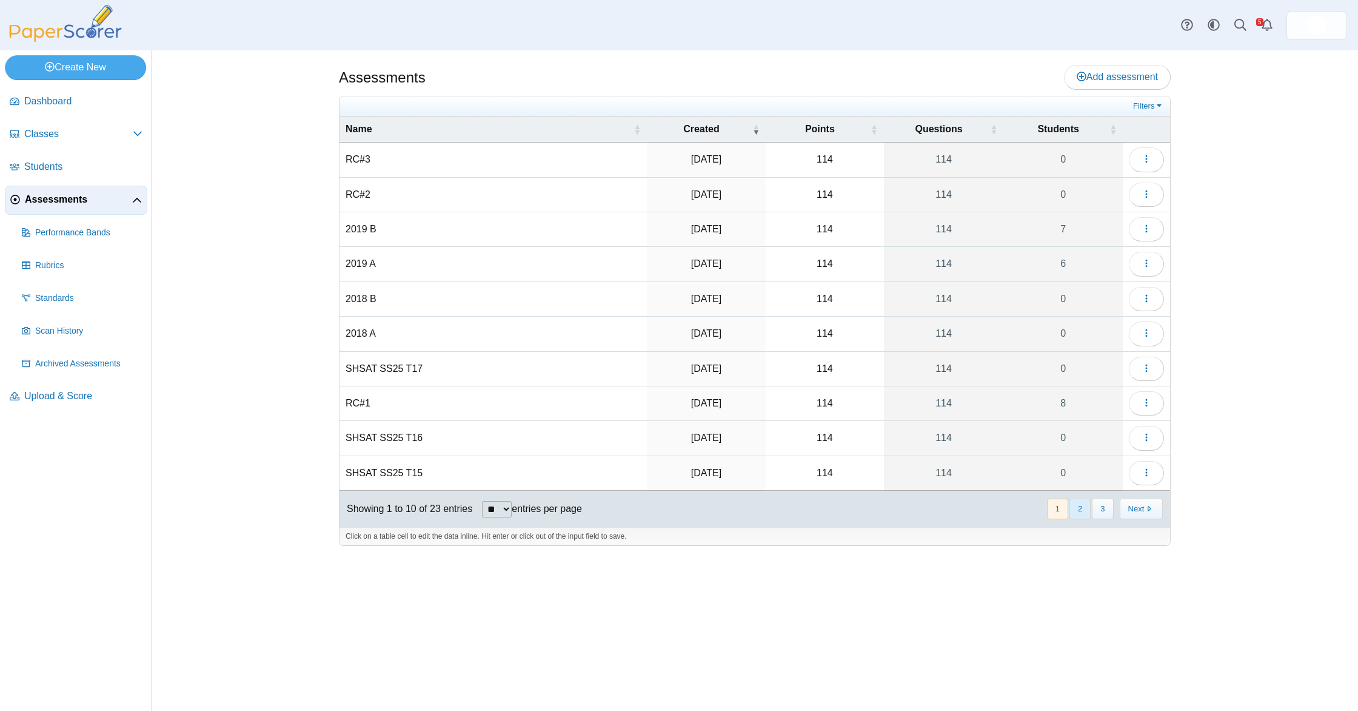
click at [1072, 501] on button "2" at bounding box center [1079, 508] width 21 height 20
click at [1159, 164] on button "button" at bounding box center [1146, 159] width 35 height 24
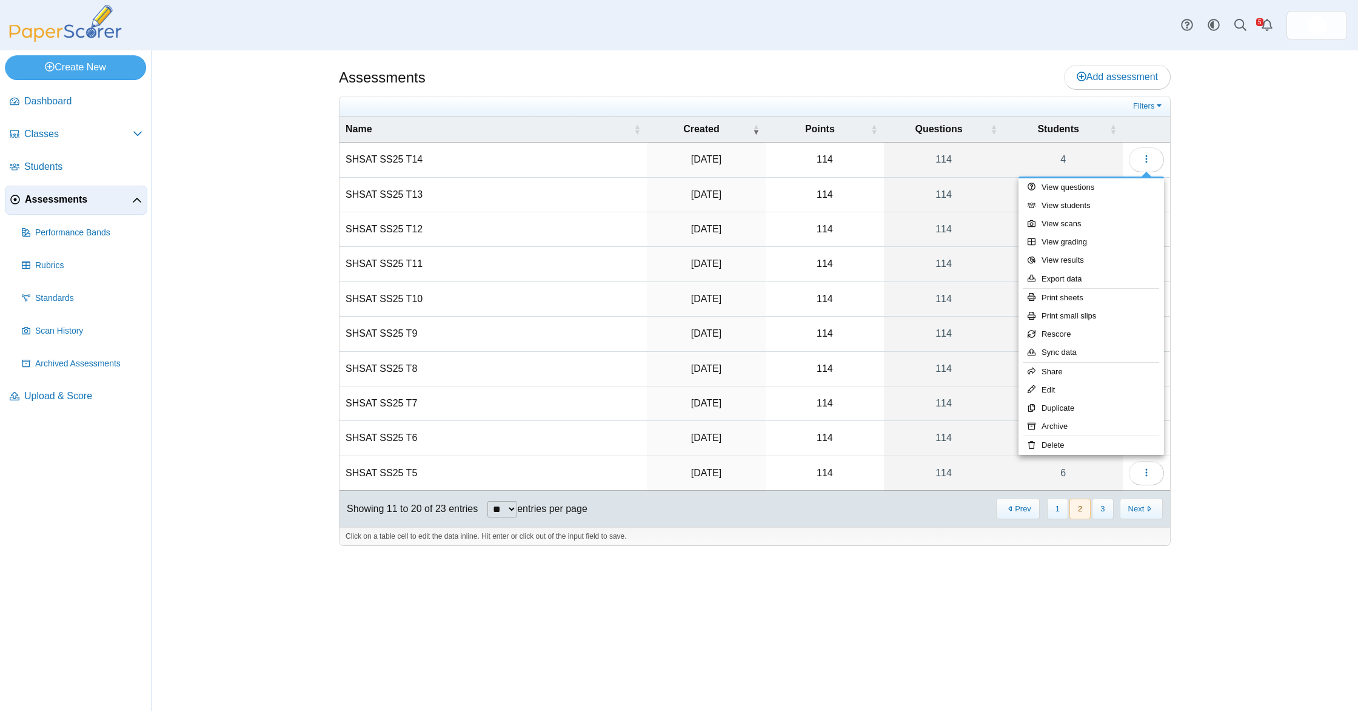
click at [1342, 254] on div "Assessments Add assessment Filters" at bounding box center [755, 380] width 1206 height 660
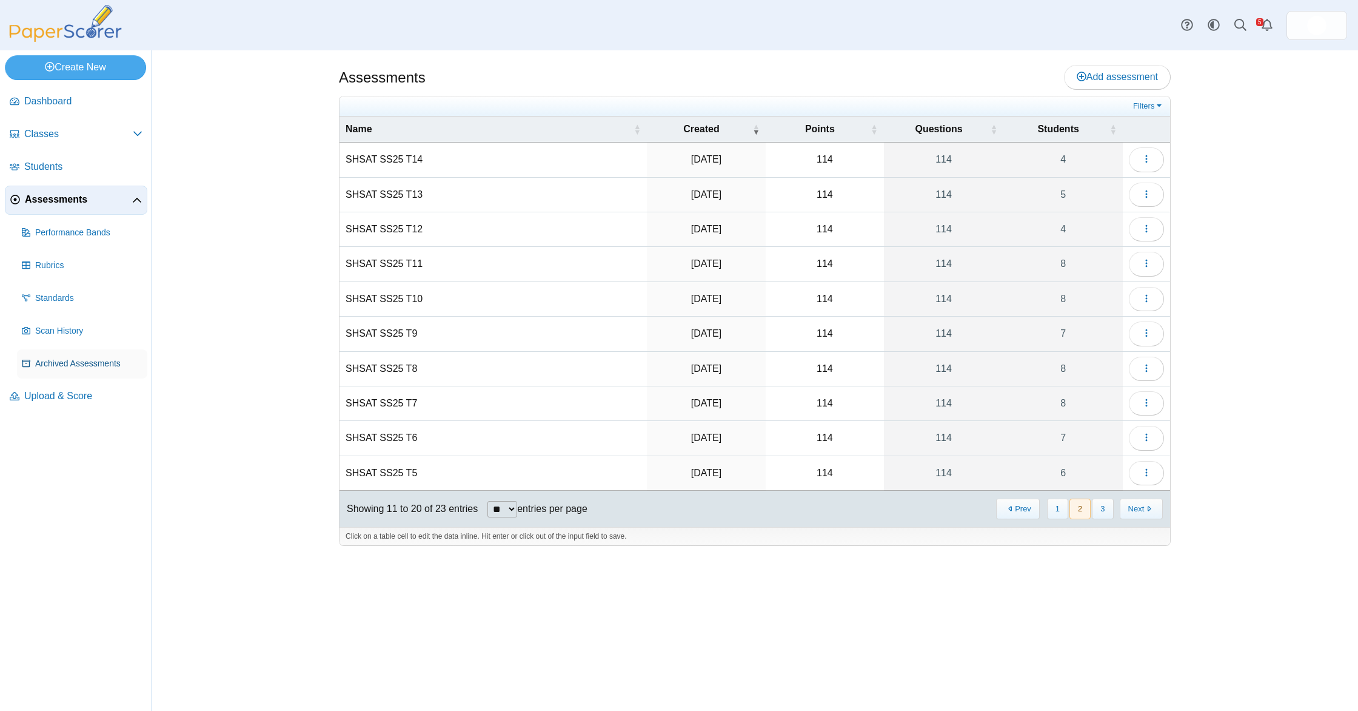
click at [70, 358] on span "Archived Assessments" at bounding box center [88, 364] width 107 height 12
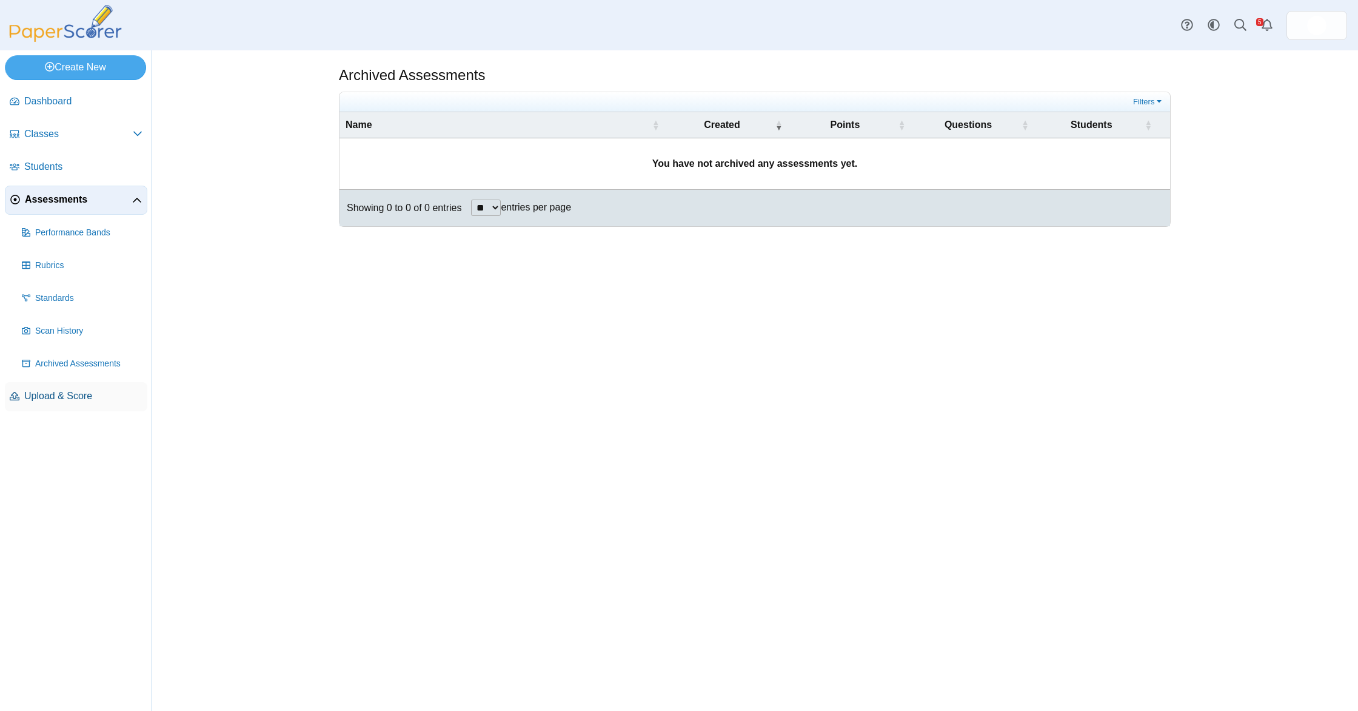
click at [87, 402] on span "Upload & Score" at bounding box center [83, 395] width 118 height 13
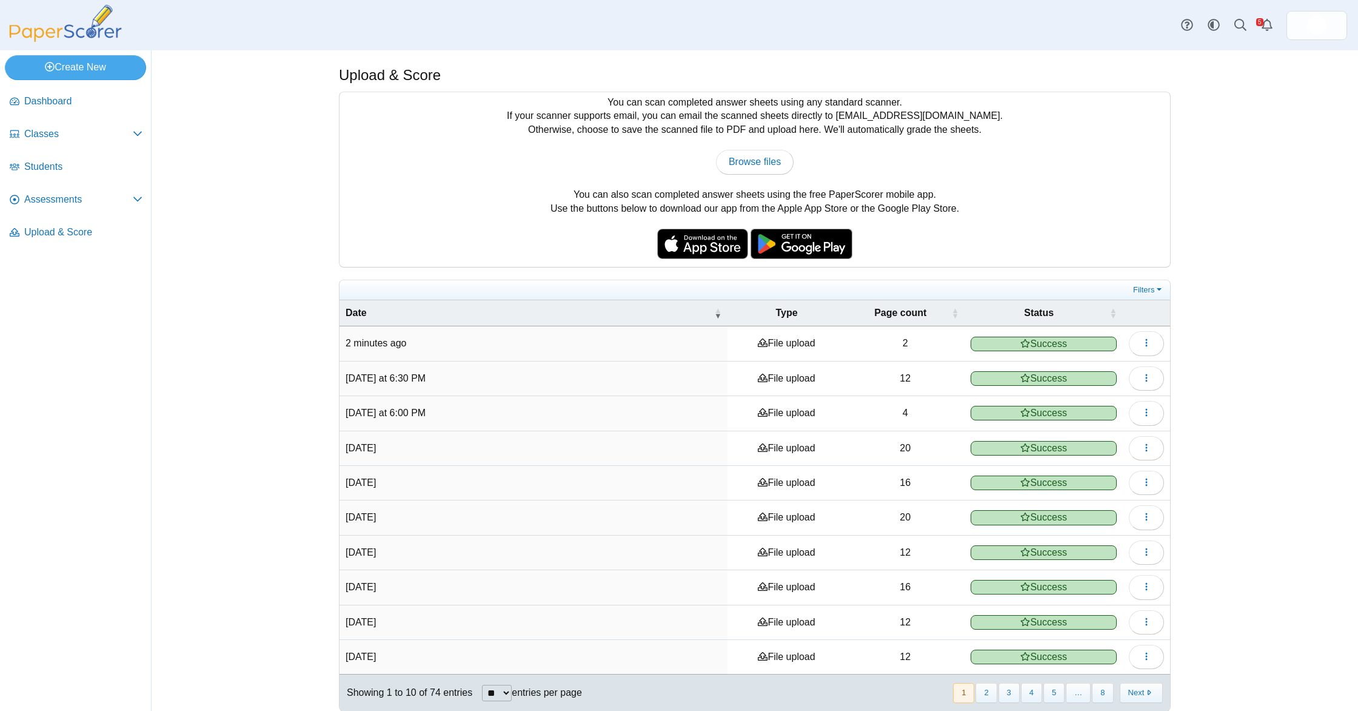
click at [485, 344] on td "2 minutes ago" at bounding box center [534, 343] width 388 height 35
click at [1156, 338] on button "button" at bounding box center [1146, 343] width 35 height 24
click at [1123, 368] on link "View scanned pages" at bounding box center [1092, 371] width 146 height 18
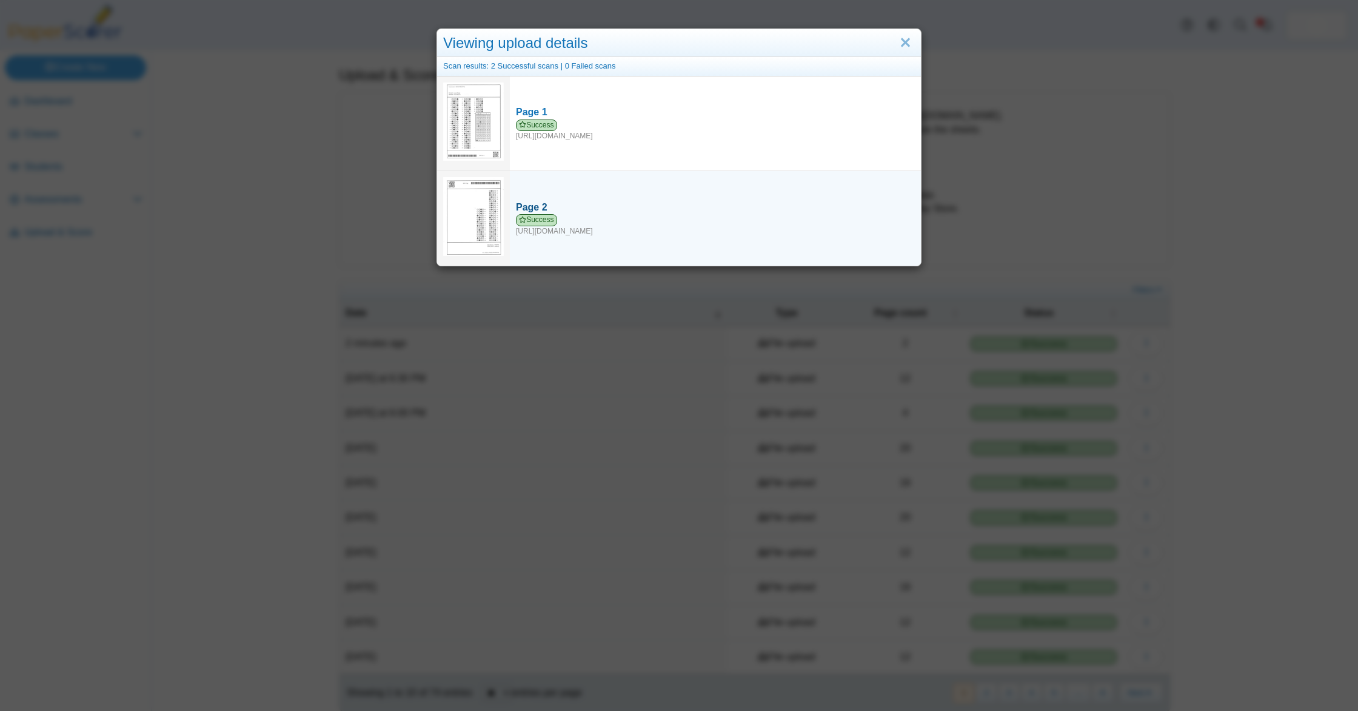
click at [695, 218] on div "Success https://forms.paperscorer.com/scans/10/5664/238932/3162956_SEPTEMBER_20…" at bounding box center [715, 225] width 399 height 22
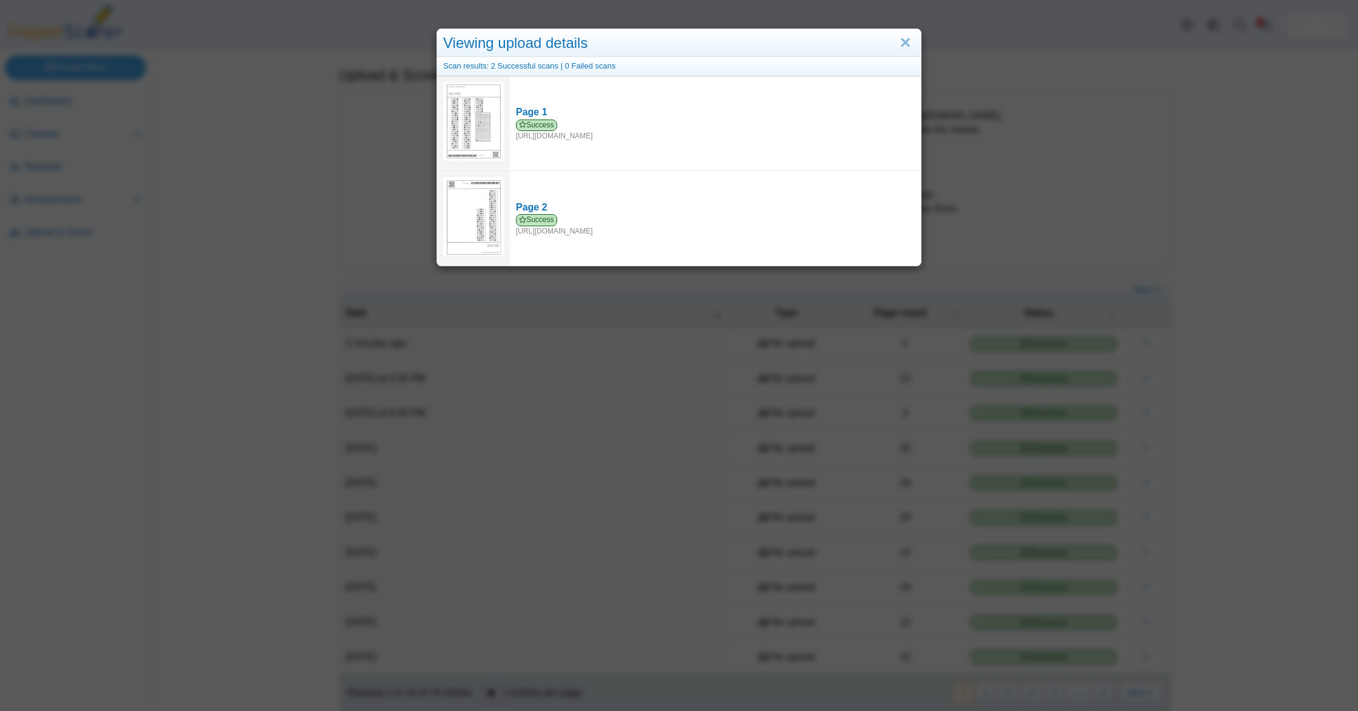
click at [84, 129] on div "Viewing upload details Scan results: 2 Successful scans | 0 Failed scans Page 1…" at bounding box center [679, 355] width 1358 height 711
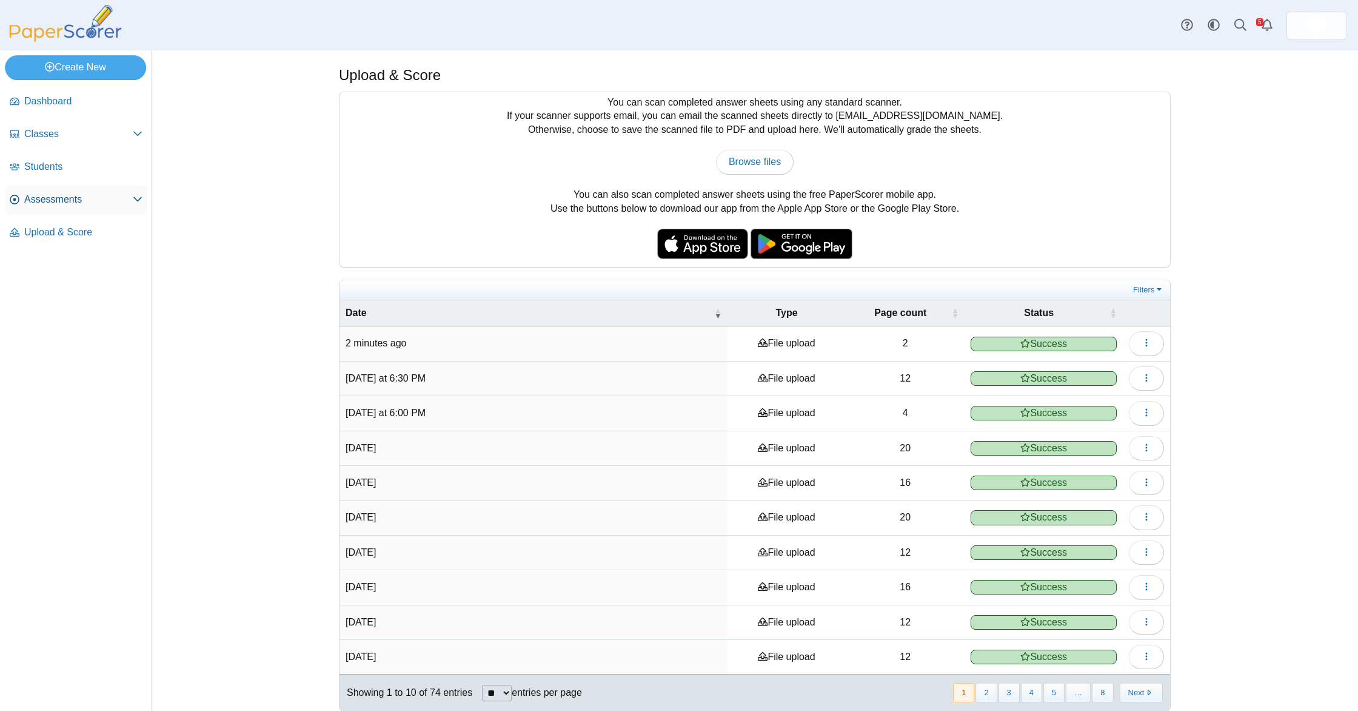
click at [77, 210] on link "Assessments" at bounding box center [76, 200] width 142 height 29
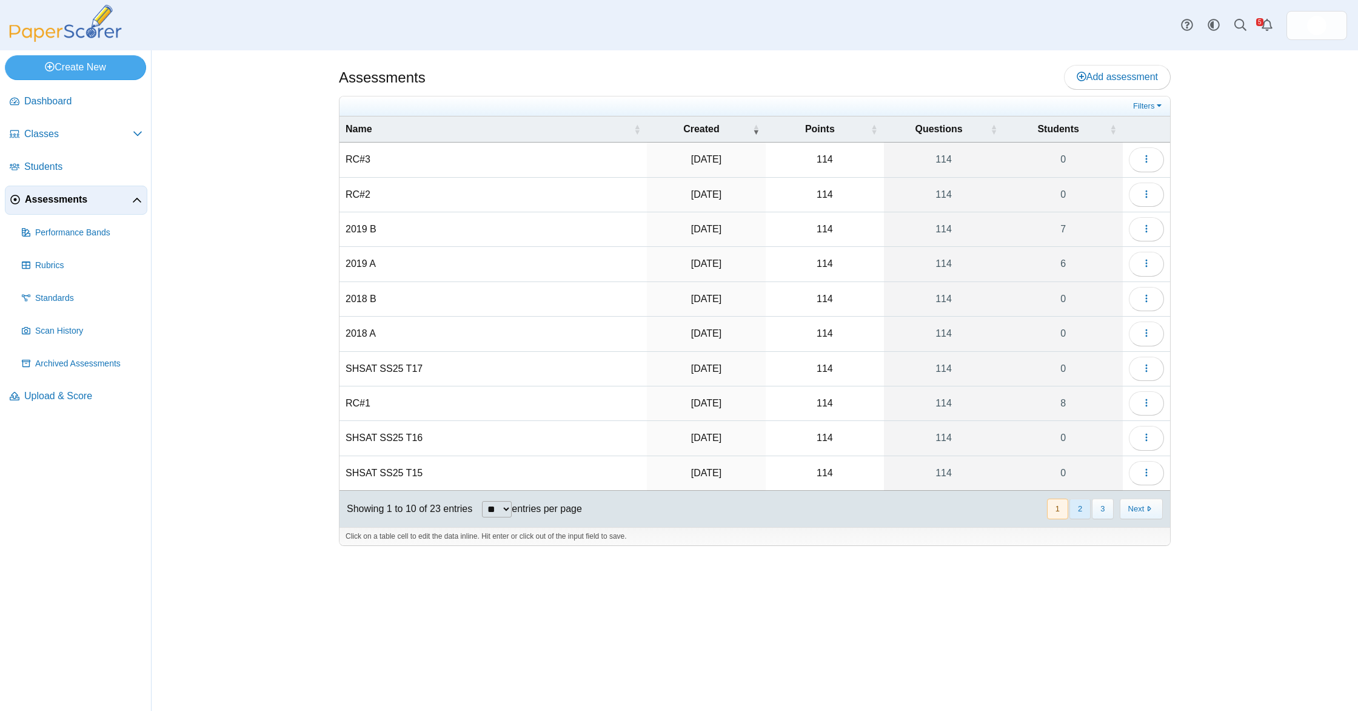
click at [1074, 503] on button "2" at bounding box center [1079, 508] width 21 height 20
click at [392, 148] on td "SHSAT SS25 T14" at bounding box center [493, 159] width 307 height 35
click at [393, 155] on input "**********" at bounding box center [493, 159] width 295 height 24
click at [1145, 158] on icon "button" at bounding box center [1147, 159] width 10 height 10
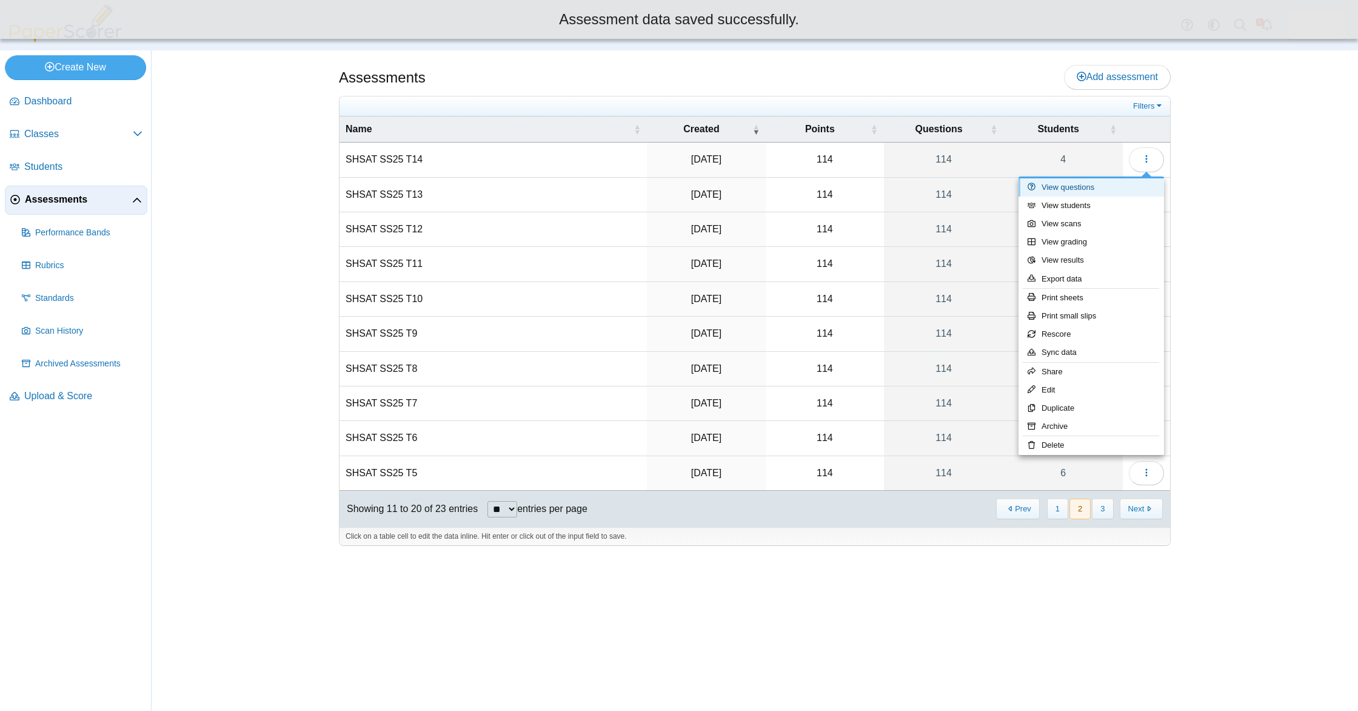
click at [1103, 181] on link "View questions" at bounding box center [1092, 187] width 146 height 18
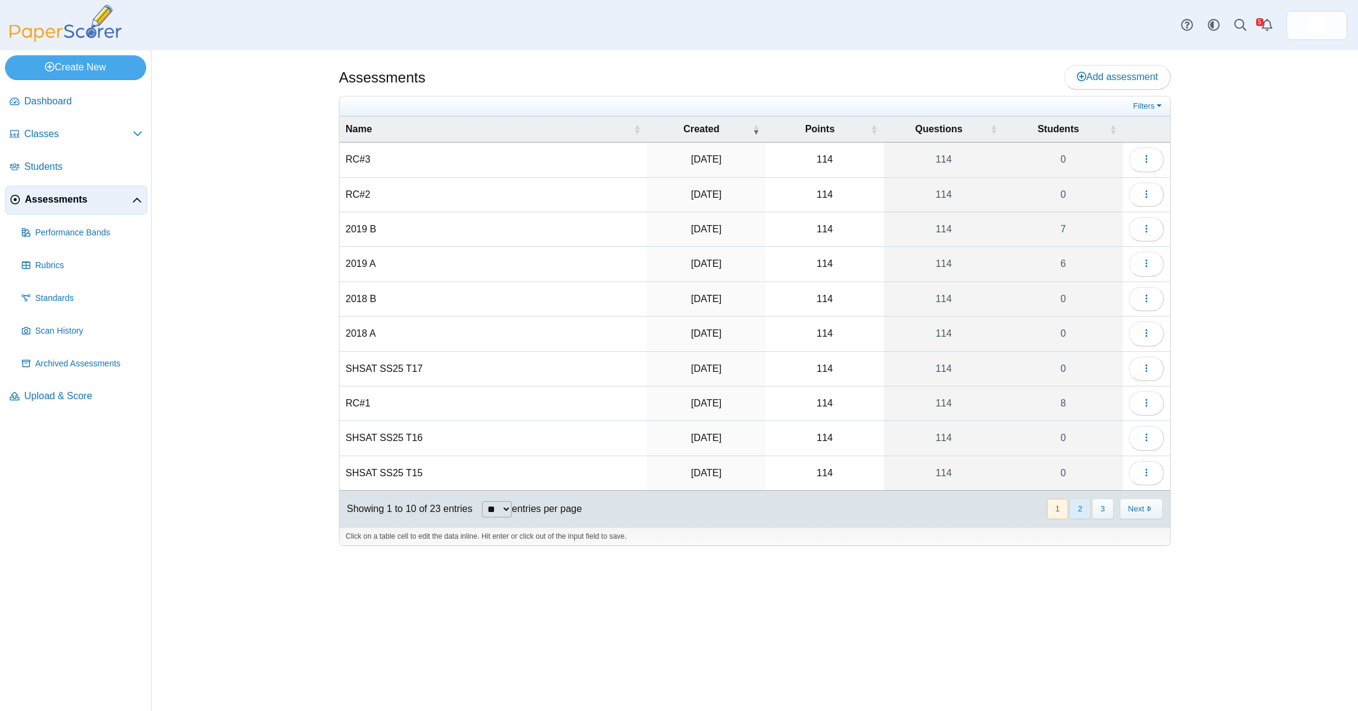
click at [1073, 509] on button "2" at bounding box center [1079, 508] width 21 height 20
click at [1137, 156] on button "button" at bounding box center [1146, 159] width 35 height 24
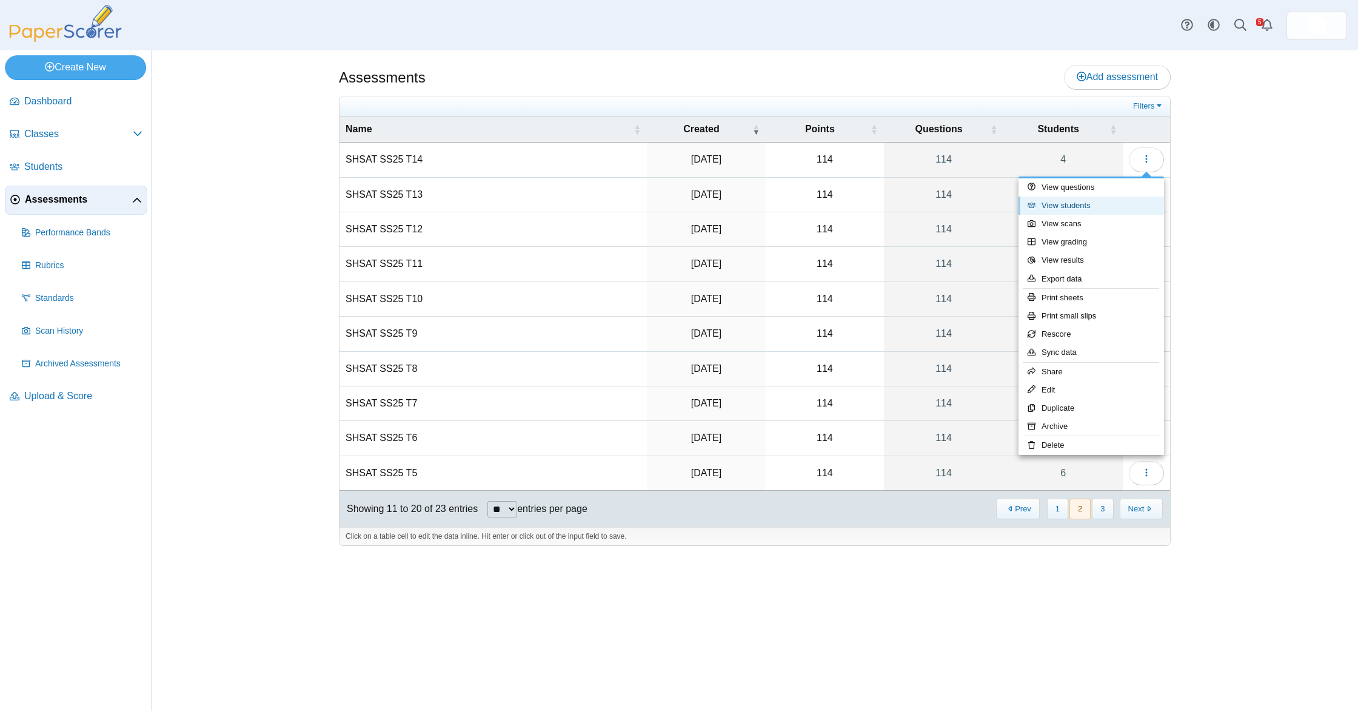
drag, startPoint x: 1098, startPoint y: 210, endPoint x: 1060, endPoint y: 210, distance: 38.2
click at [1098, 210] on link "View students" at bounding box center [1092, 205] width 146 height 18
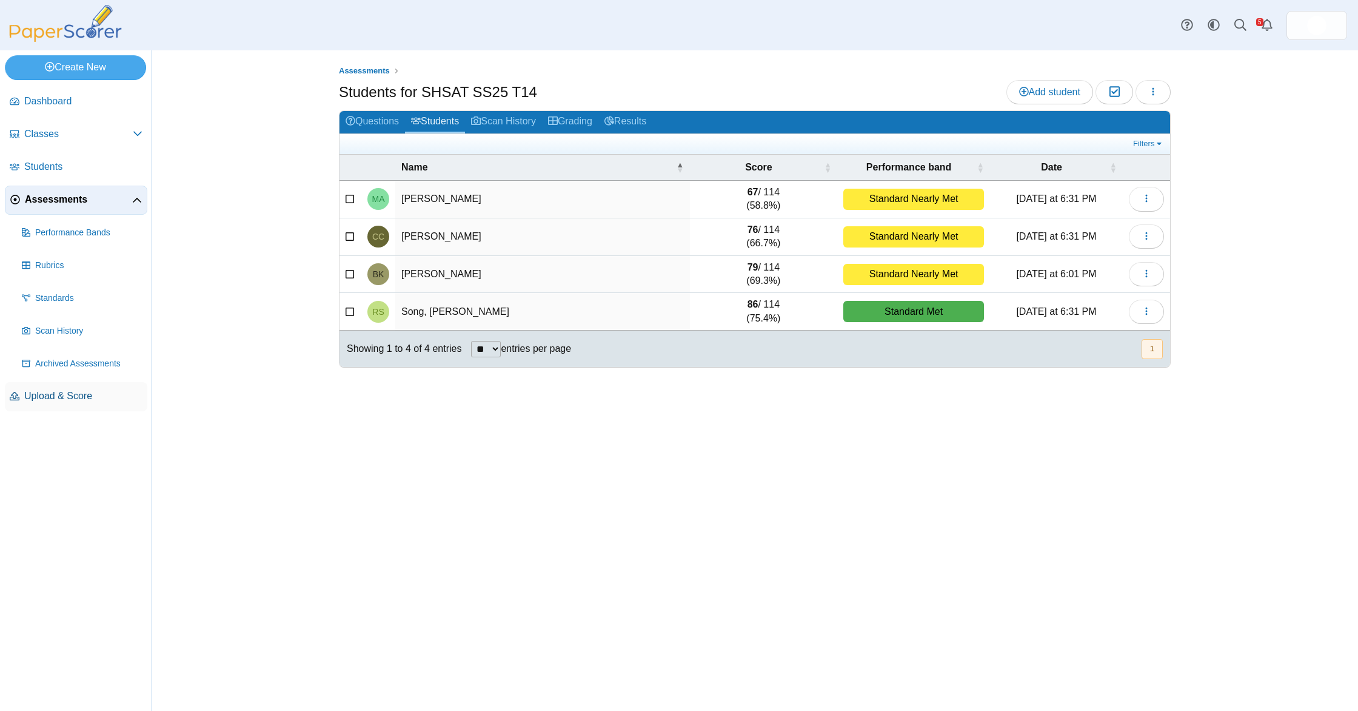
click at [60, 397] on span "Upload & Score" at bounding box center [83, 395] width 118 height 13
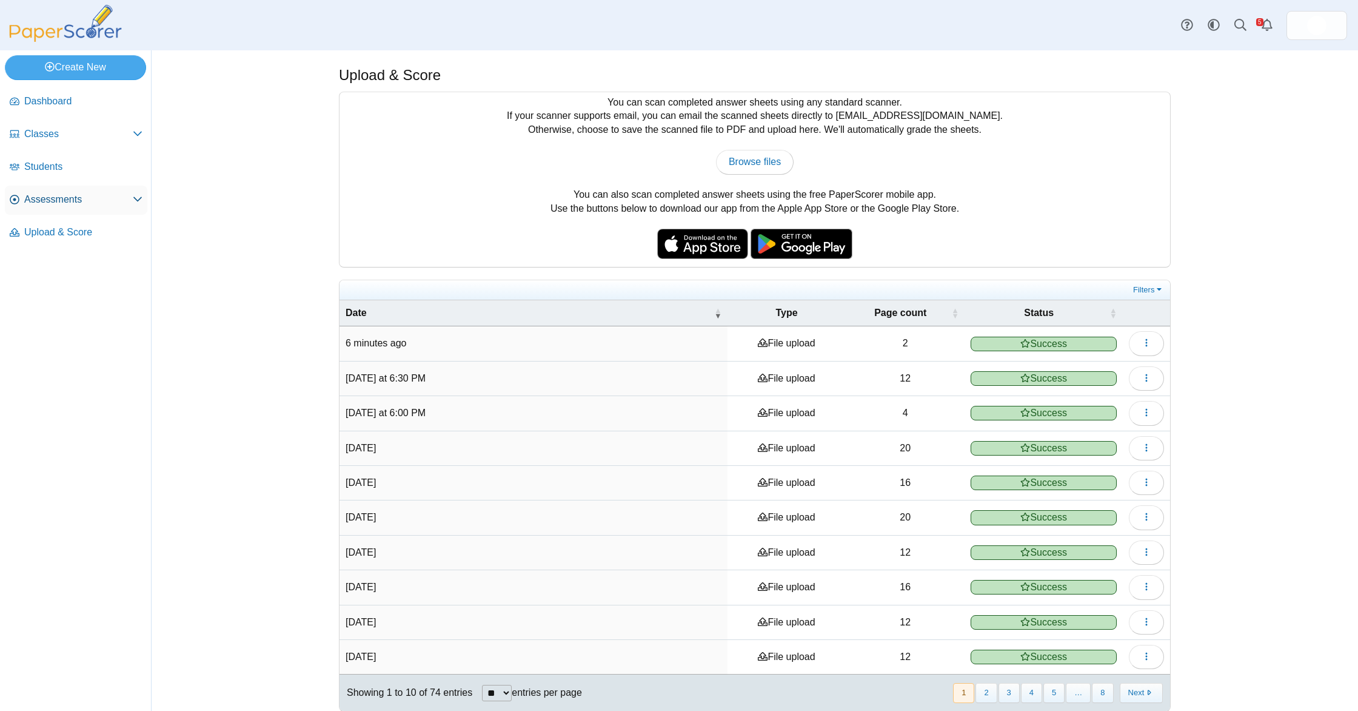
click at [116, 196] on span "Assessments" at bounding box center [78, 199] width 109 height 13
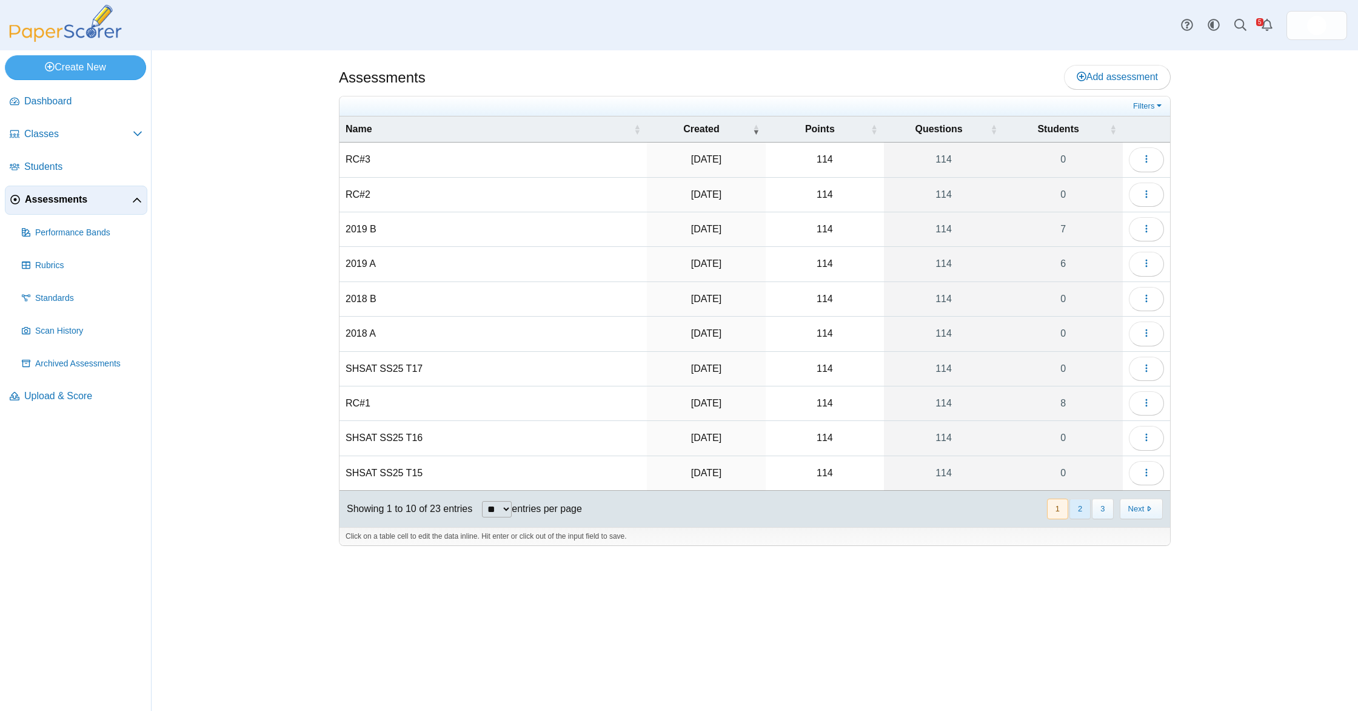
click at [1074, 516] on button "2" at bounding box center [1079, 508] width 21 height 20
click at [66, 408] on link "Upload & Score" at bounding box center [76, 396] width 142 height 29
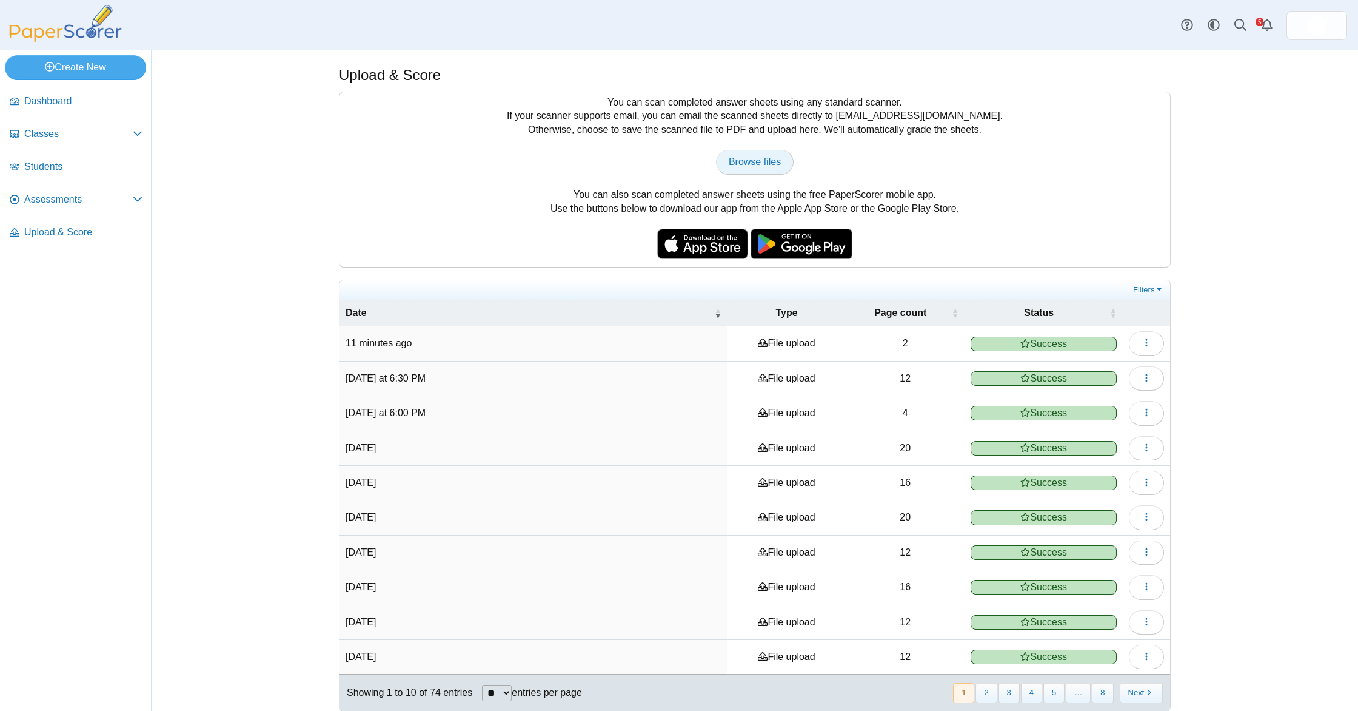
click at [739, 164] on span "Browse files" at bounding box center [755, 161] width 52 height 10
type input "**********"
click at [92, 196] on span "Assessments" at bounding box center [78, 199] width 109 height 13
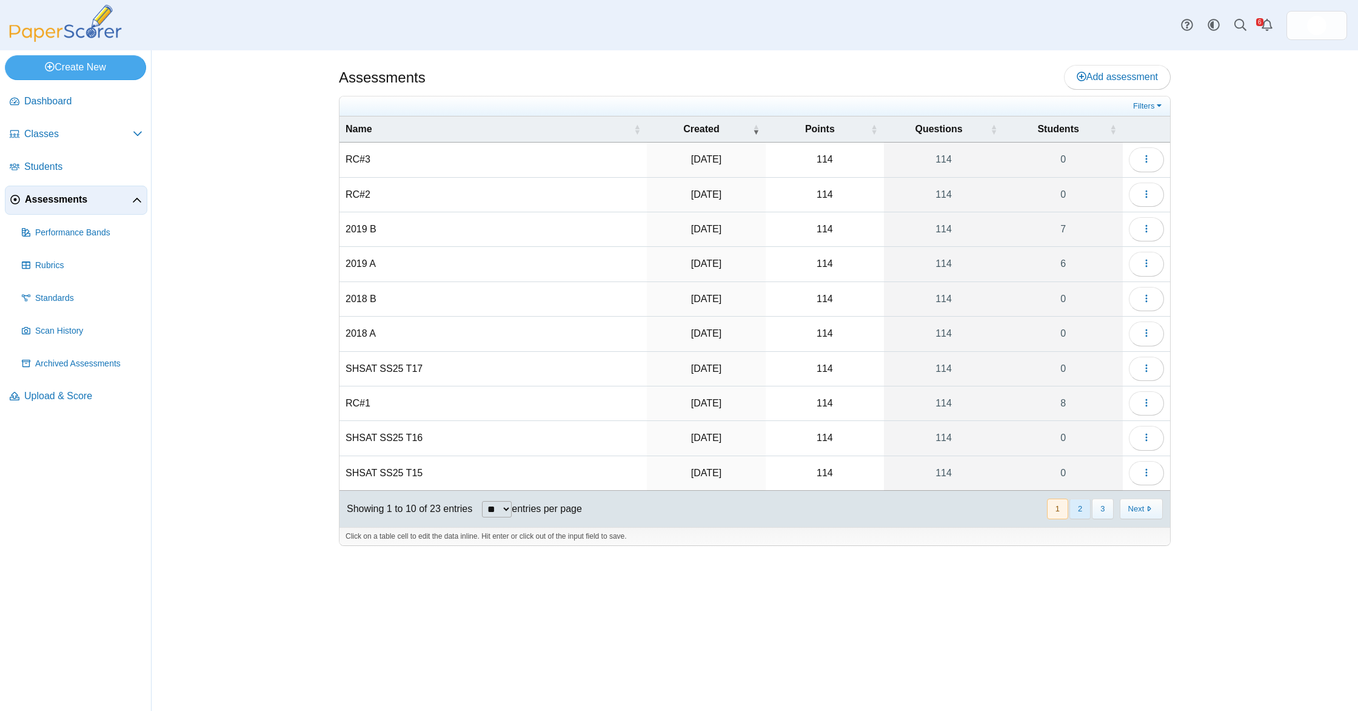
click at [1083, 506] on button "2" at bounding box center [1079, 508] width 21 height 20
click at [1155, 166] on button "button" at bounding box center [1146, 159] width 35 height 24
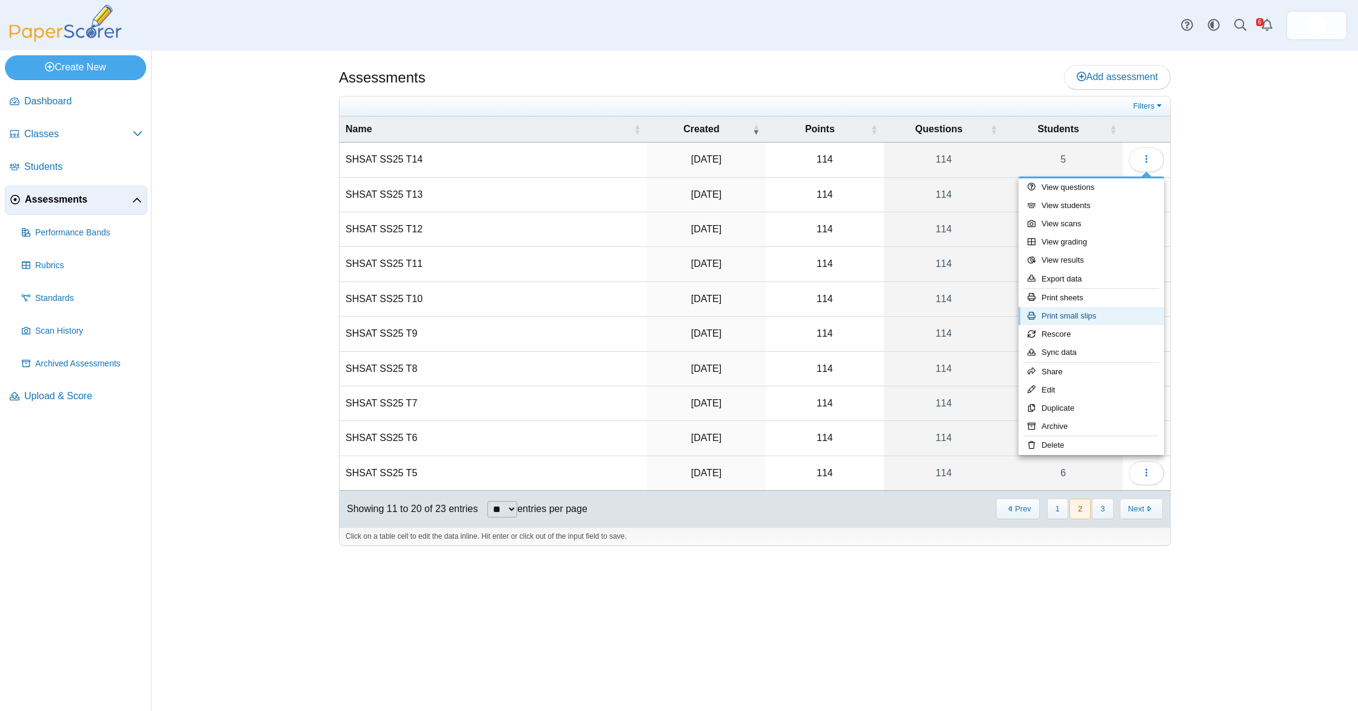
click at [1099, 312] on link "Print small slips" at bounding box center [1092, 316] width 146 height 18
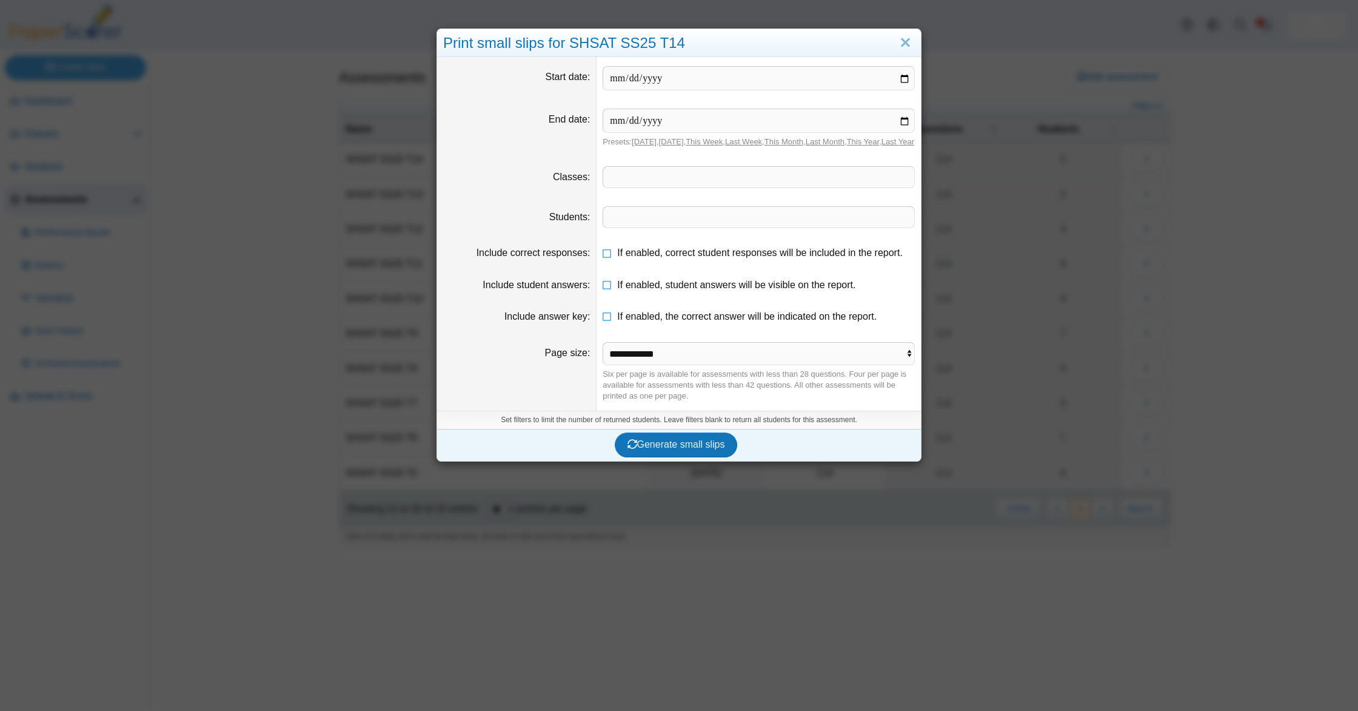
click at [651, 269] on dd "If enabled, correct student responses will be included in the report." at bounding box center [759, 253] width 324 height 32
drag, startPoint x: 654, startPoint y: 267, endPoint x: 655, endPoint y: 273, distance: 6.1
click at [654, 258] on span "If enabled, correct student responses will be included in the report." at bounding box center [760, 252] width 286 height 10
click at [651, 301] on dd "If enabled, student answers will be visible on the report." at bounding box center [759, 285] width 324 height 32
drag, startPoint x: 653, startPoint y: 300, endPoint x: 654, endPoint y: 312, distance: 11.5
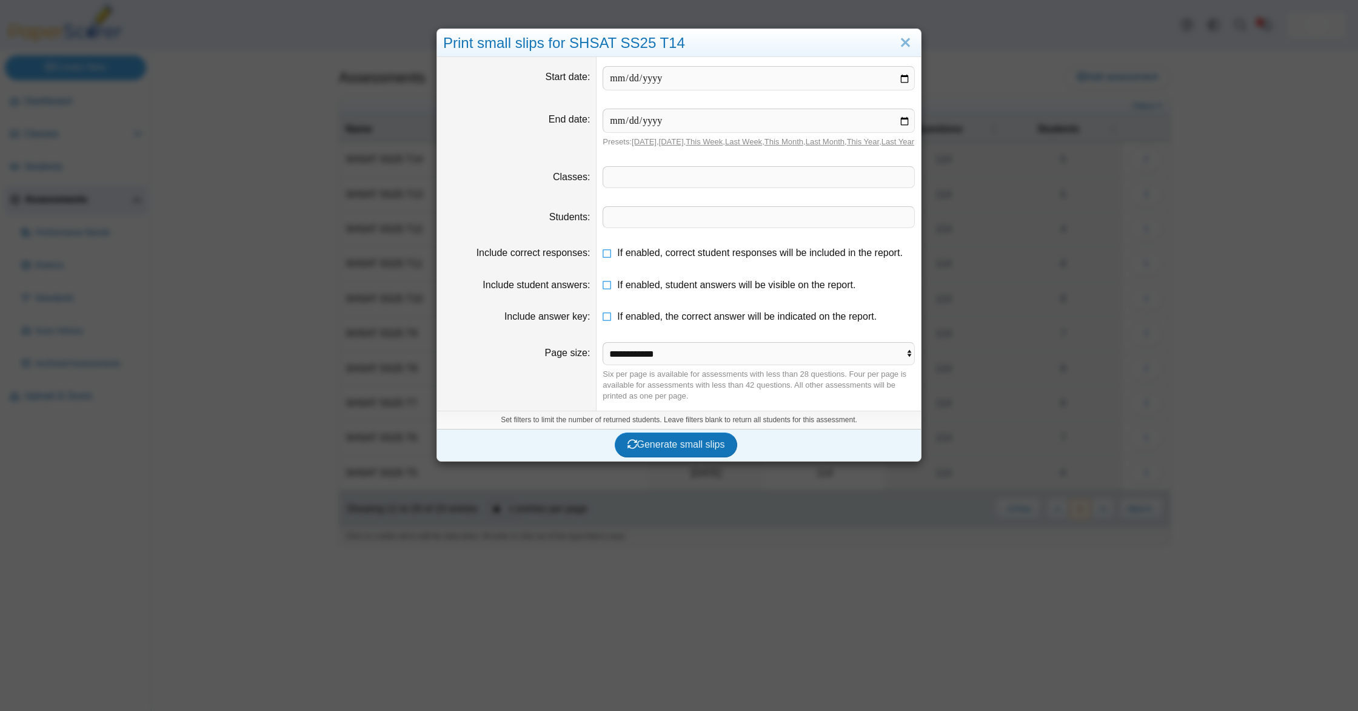
click at [653, 301] on dd "If enabled, student answers will be visible on the report." at bounding box center [759, 285] width 324 height 32
click at [653, 321] on span "If enabled, the correct answer will be indicated on the report." at bounding box center [746, 316] width 259 height 10
click at [635, 290] on span "If enabled, student answers will be visible on the report." at bounding box center [736, 284] width 238 height 10
click at [674, 449] on span "Generate small slips" at bounding box center [676, 444] width 98 height 10
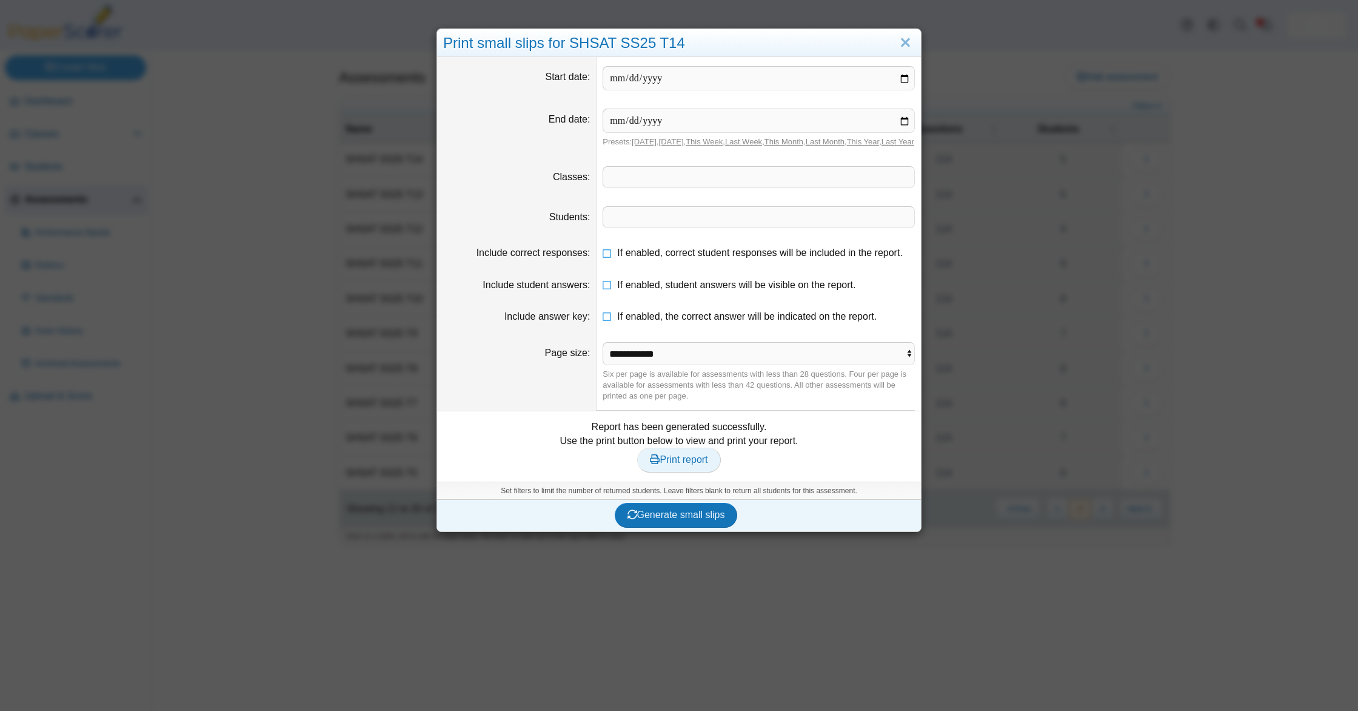
click at [691, 472] on link "Print report" at bounding box center [678, 459] width 83 height 24
